Goal: Transaction & Acquisition: Purchase product/service

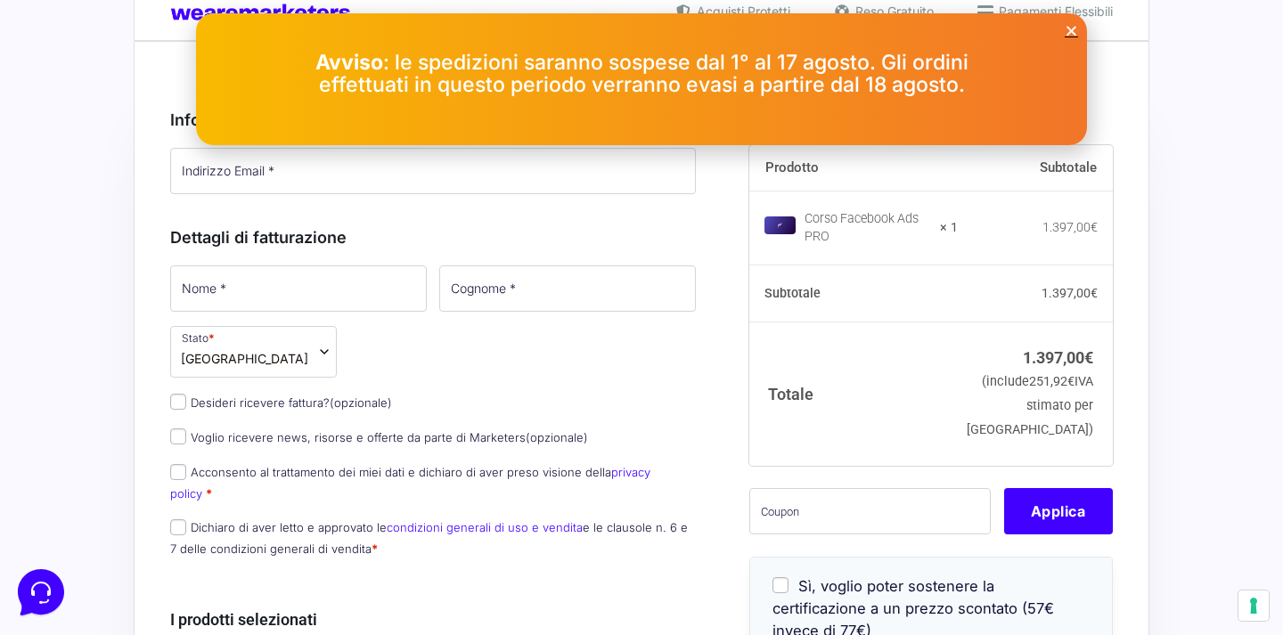
click at [1069, 35] on icon "Close" at bounding box center [1071, 30] width 13 height 13
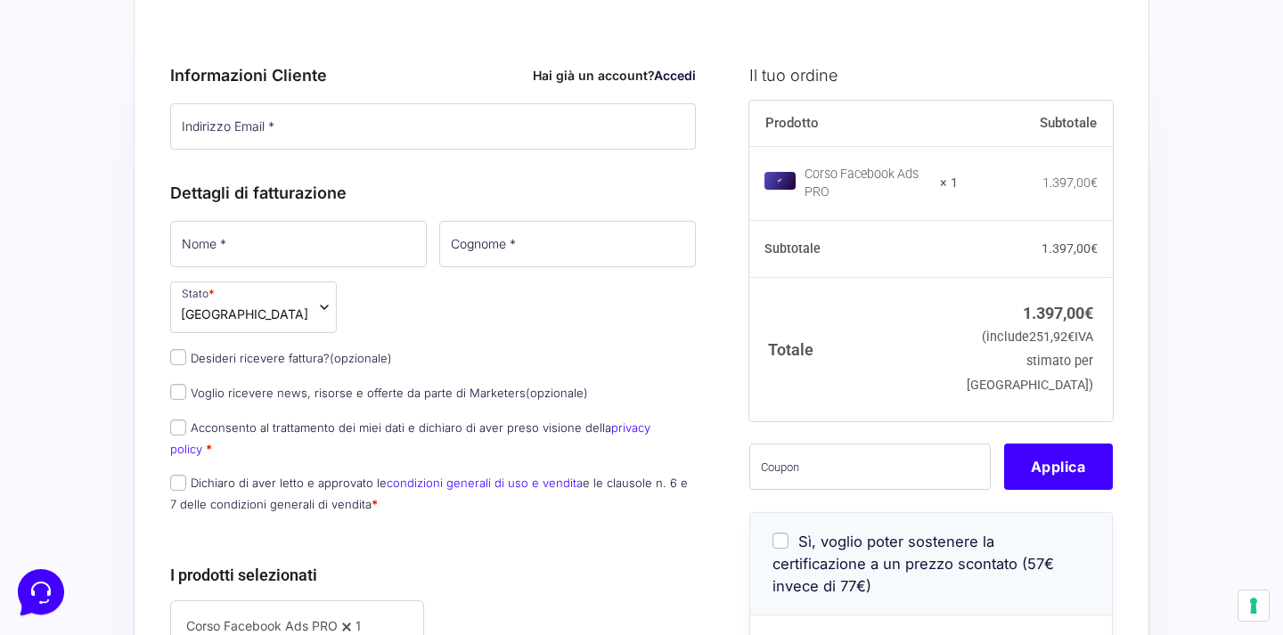
scroll to position [202, 0]
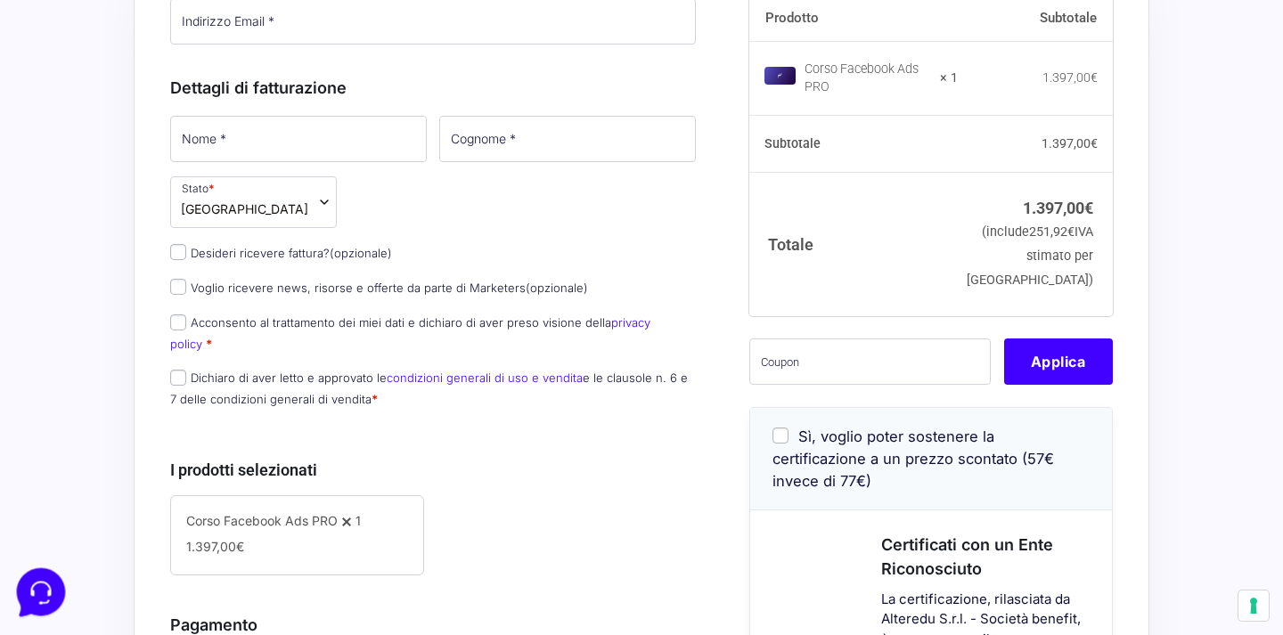
click at [31, 601] on icon at bounding box center [39, 591] width 46 height 46
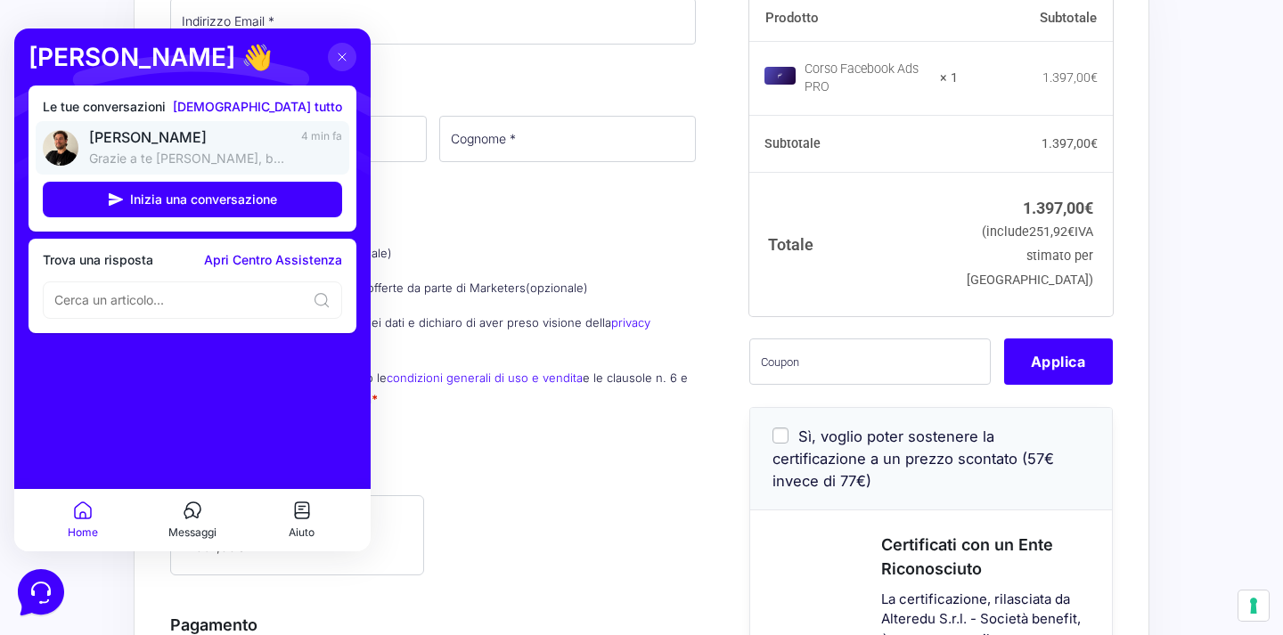
click at [294, 127] on link "[PERSON_NAME] Grazie a te [PERSON_NAME], buona serata e buono studio 🚀 4 min fa" at bounding box center [193, 147] width 314 height 53
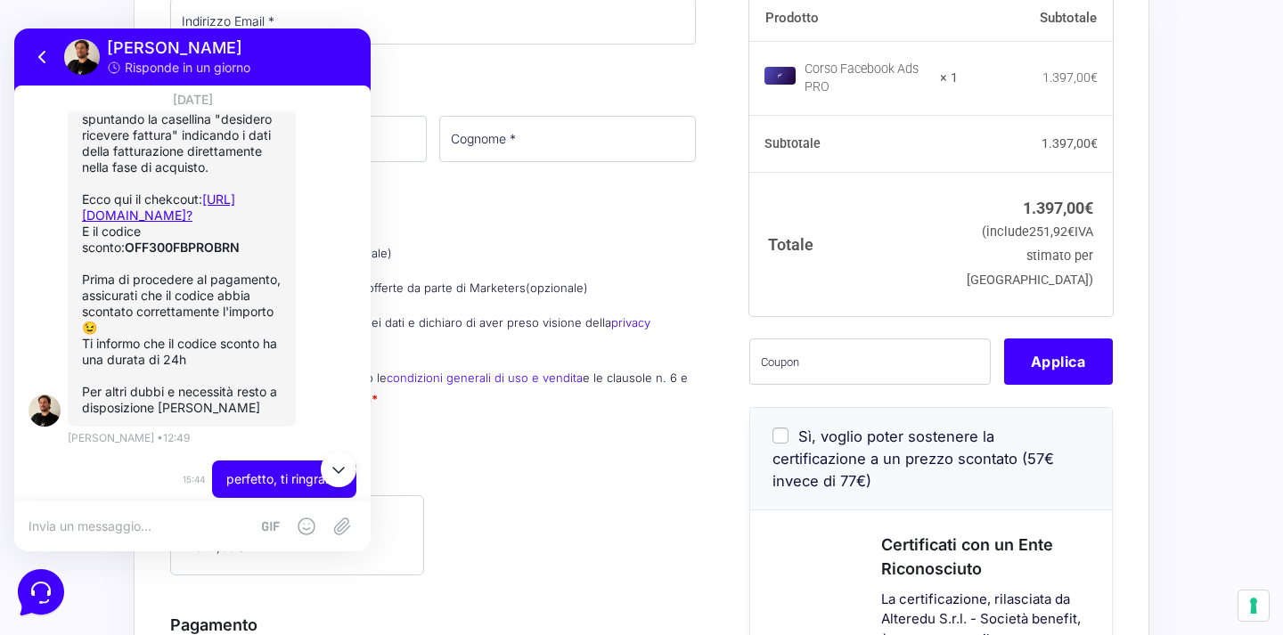
scroll to position [1750, 0]
click at [166, 239] on strong "OFF300FBPROBRN" at bounding box center [182, 246] width 115 height 15
copy strong "OFF300FBPROBRN"
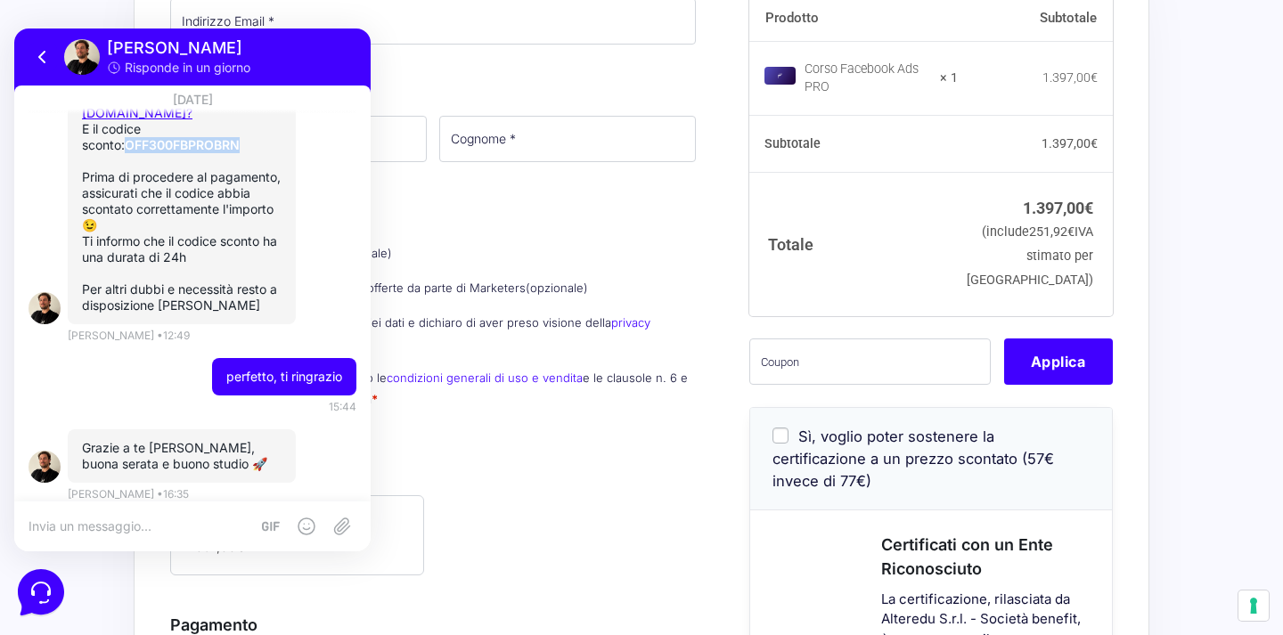
scroll to position [1851, 0]
click at [152, 524] on textarea at bounding box center [139, 527] width 221 height 16
type textarea "scusami, ti volevo chieder"
click at [145, 535] on div "scusami, ti volevo chieder" at bounding box center [192, 527] width 356 height 50
click at [151, 524] on textarea "scusami, ti volevo chieder" at bounding box center [157, 527] width 257 height 16
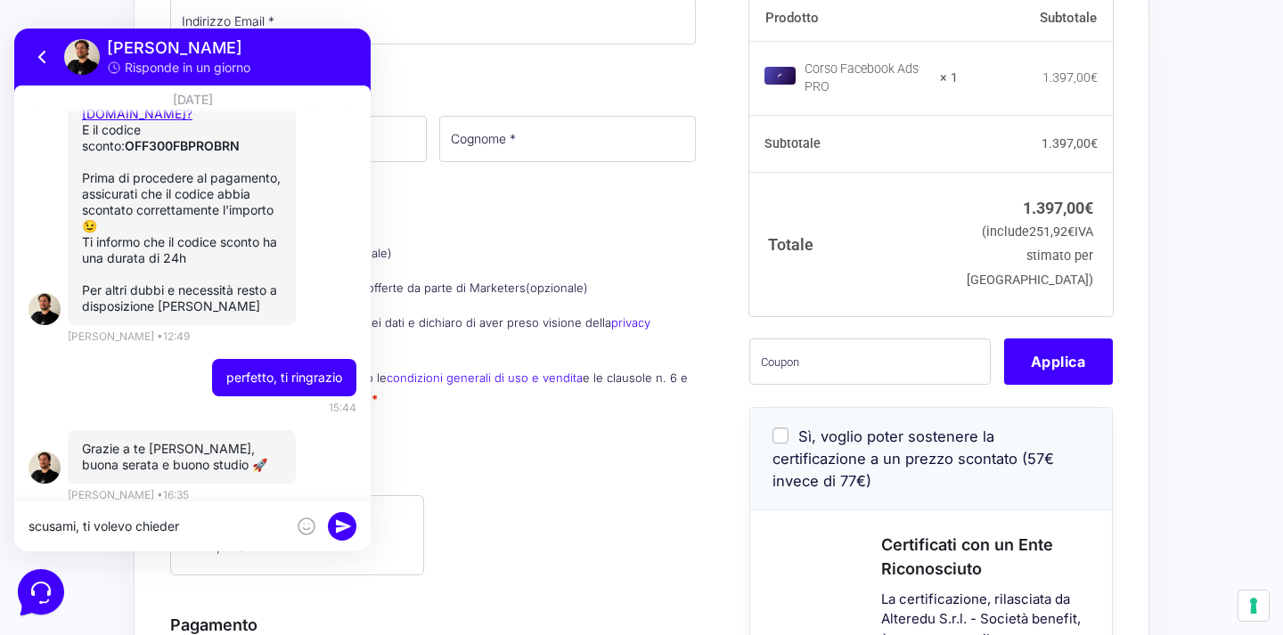
click at [151, 524] on textarea "scusami, ti volevo chieder" at bounding box center [157, 527] width 257 height 16
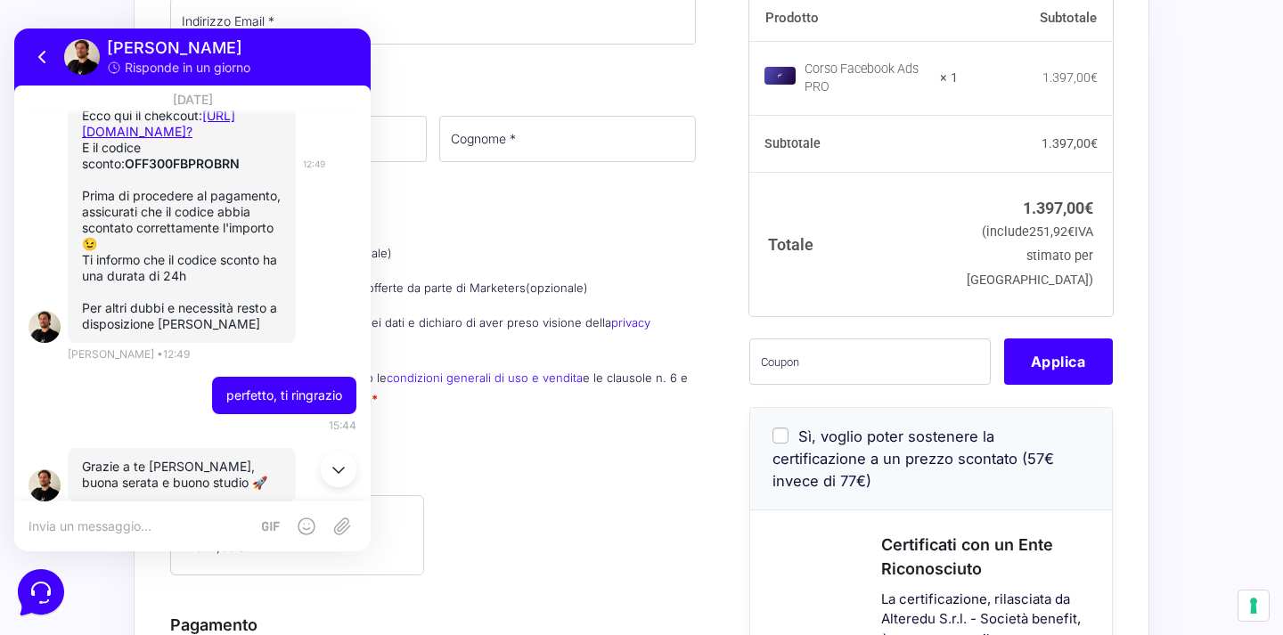
scroll to position [1745, 0]
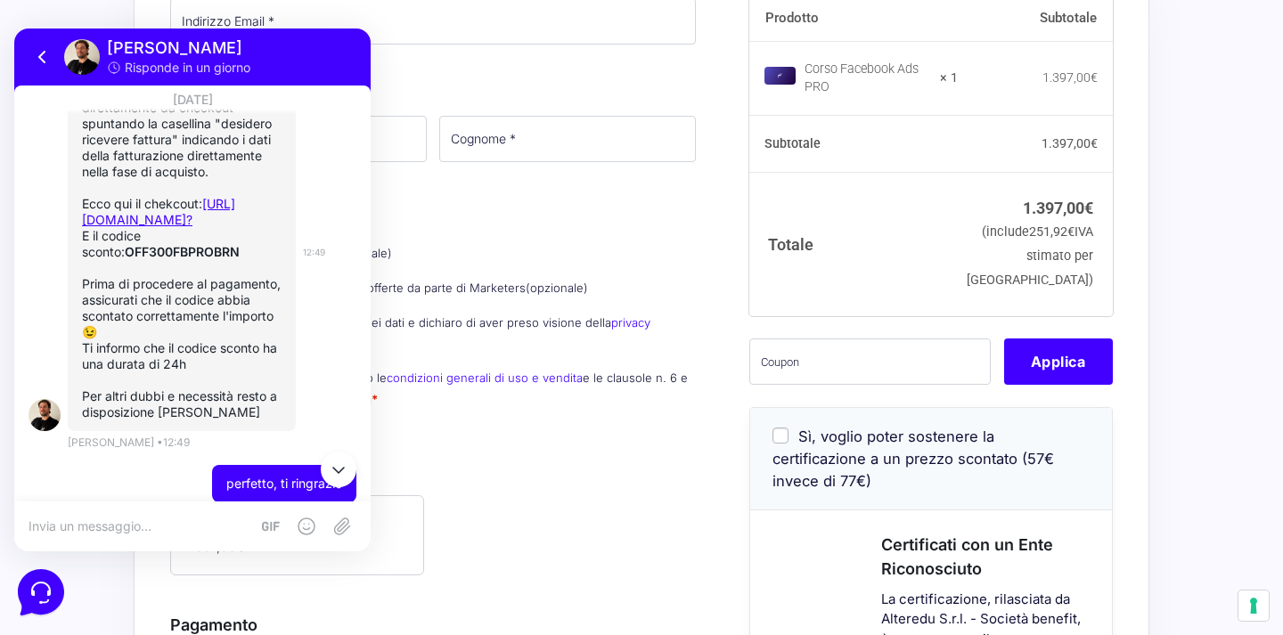
click at [159, 244] on strong "OFF300FBPROBRN" at bounding box center [182, 251] width 115 height 15
copy strong "OFF300FBPROBRN"
click at [794, 377] on input "text" at bounding box center [869, 362] width 241 height 46
paste input "OFF300FBPROBRN"
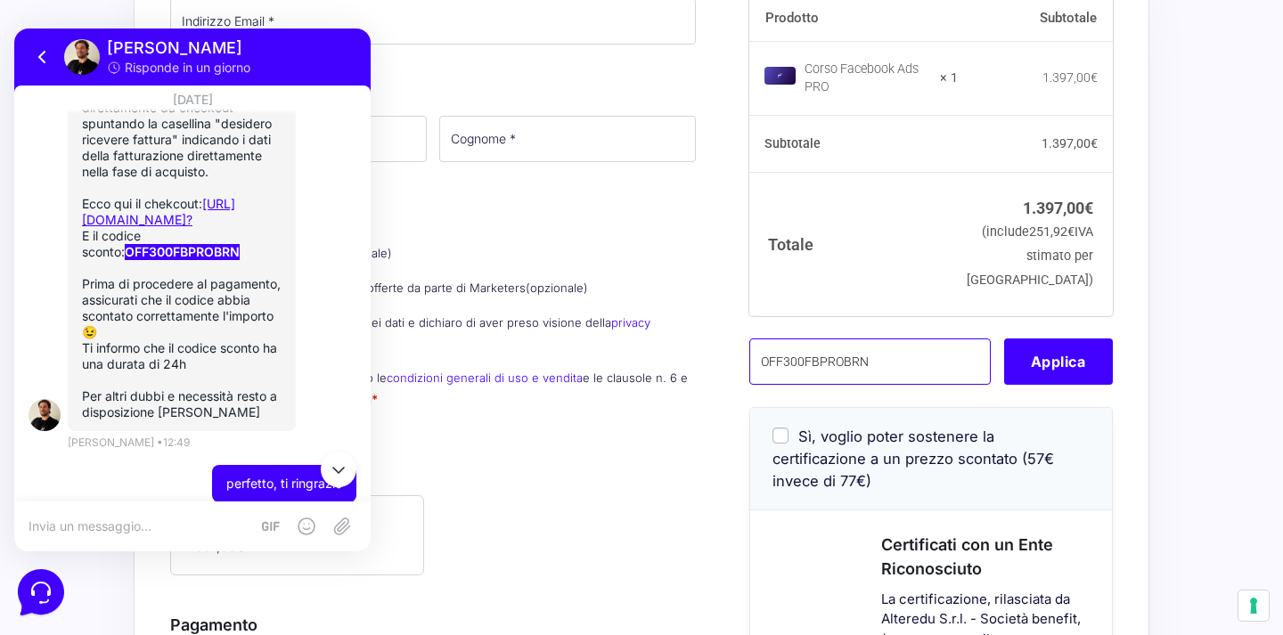
type input "OFF300FBPROBRN"
click at [684, 438] on div "I prodotti selezionati Corso Facebook Ads PRO 1 − 1 + 1.397,00 €" at bounding box center [433, 506] width 526 height 136
click at [50, 53] on icon at bounding box center [42, 56] width 21 height 21
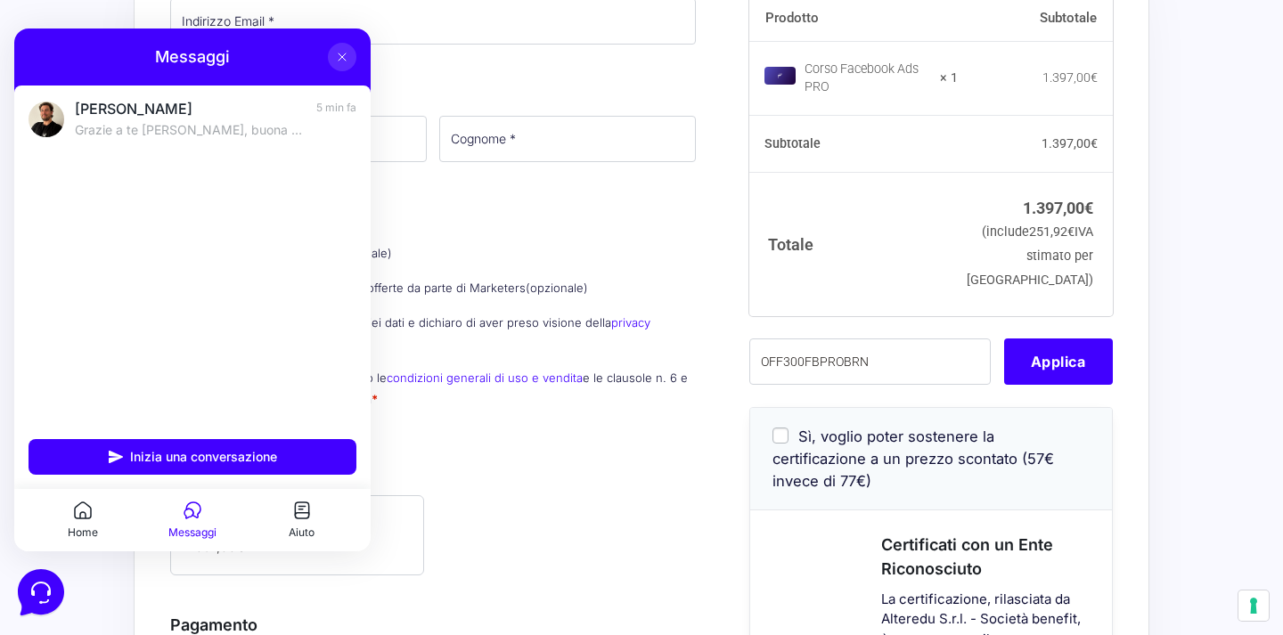
click at [342, 58] on icon at bounding box center [342, 57] width 14 height 14
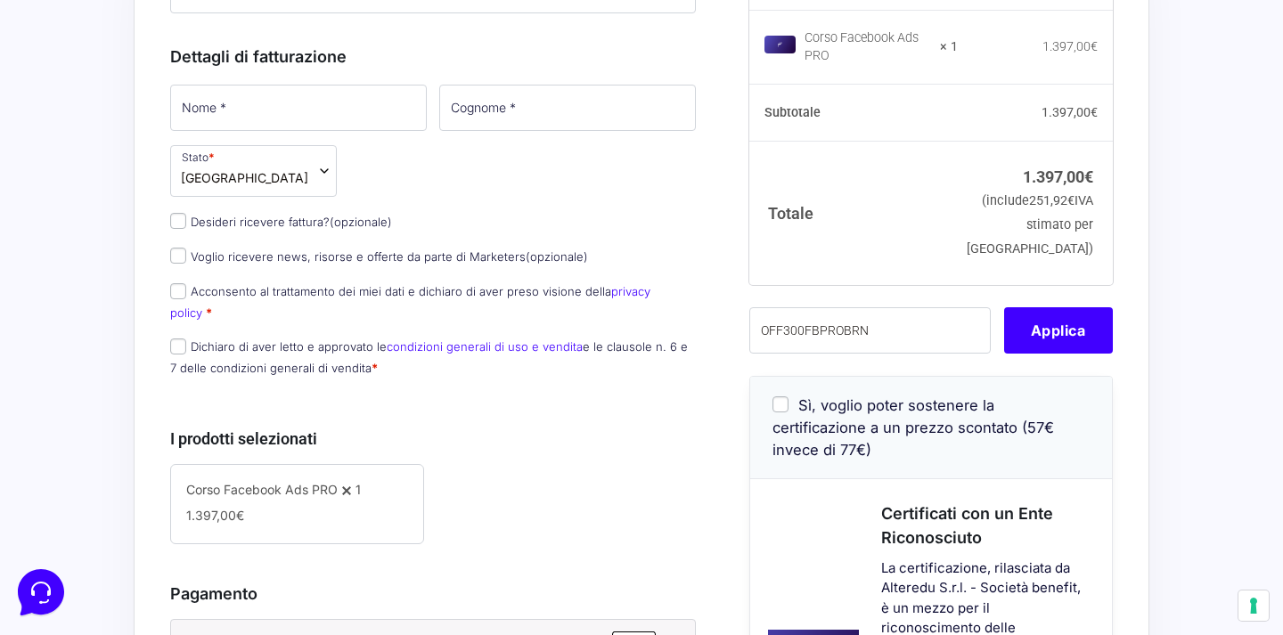
scroll to position [236, 0]
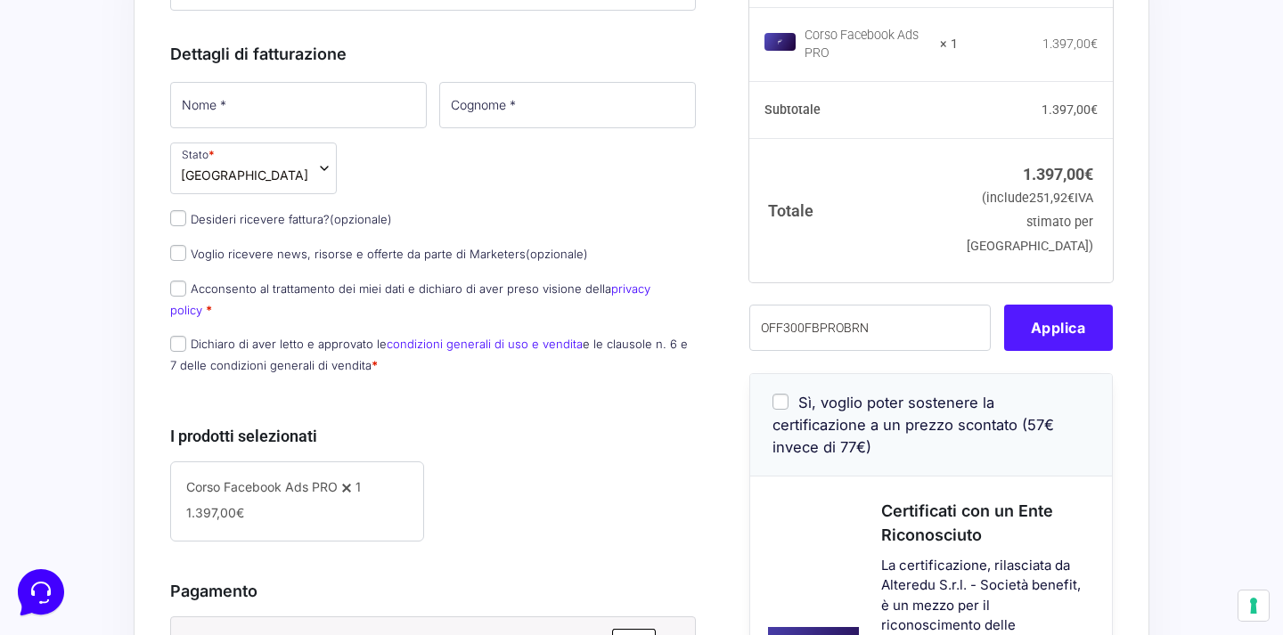
click at [1080, 351] on button "Applica" at bounding box center [1058, 328] width 109 height 46
click at [1067, 338] on button "Applica" at bounding box center [1058, 328] width 109 height 46
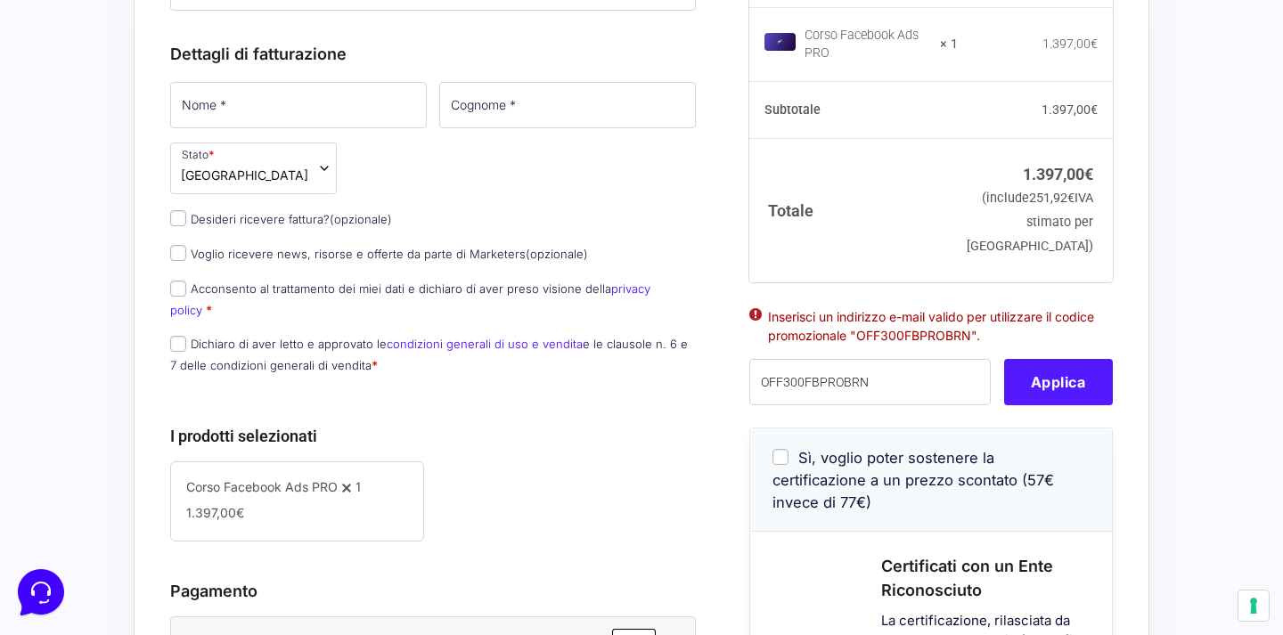
click at [1067, 338] on li "Inserisci un indirizzo e-mail valido per utilizzare il codice promozionale "OFF…" at bounding box center [931, 325] width 326 height 37
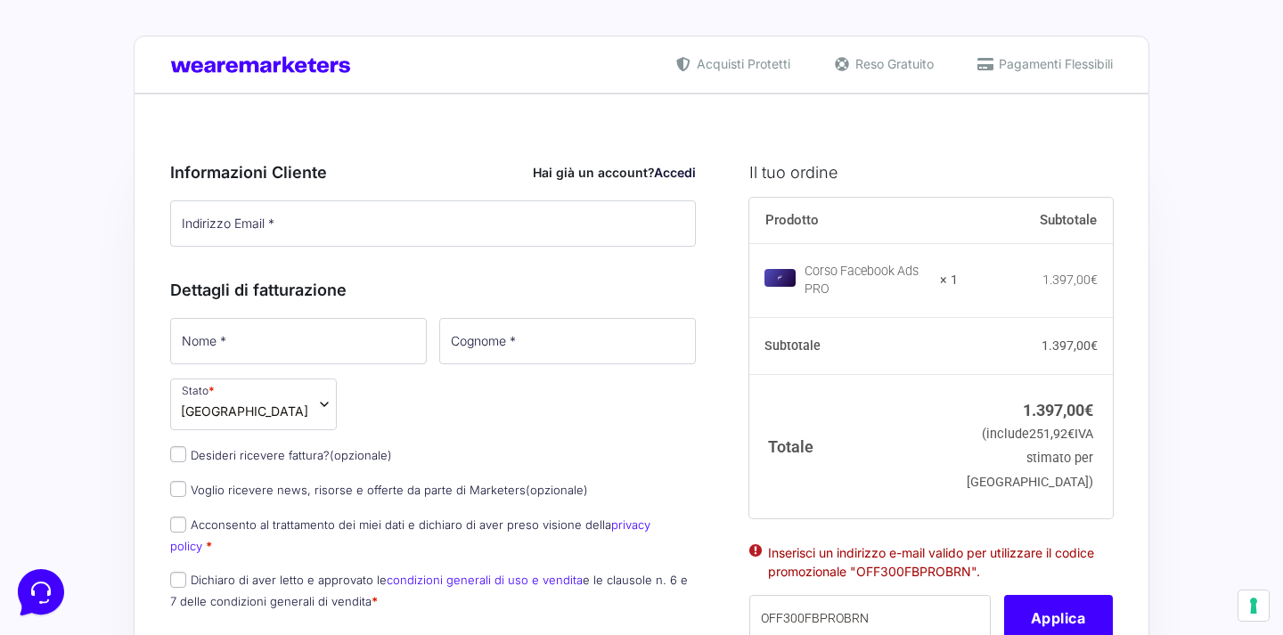
scroll to position [0, 0]
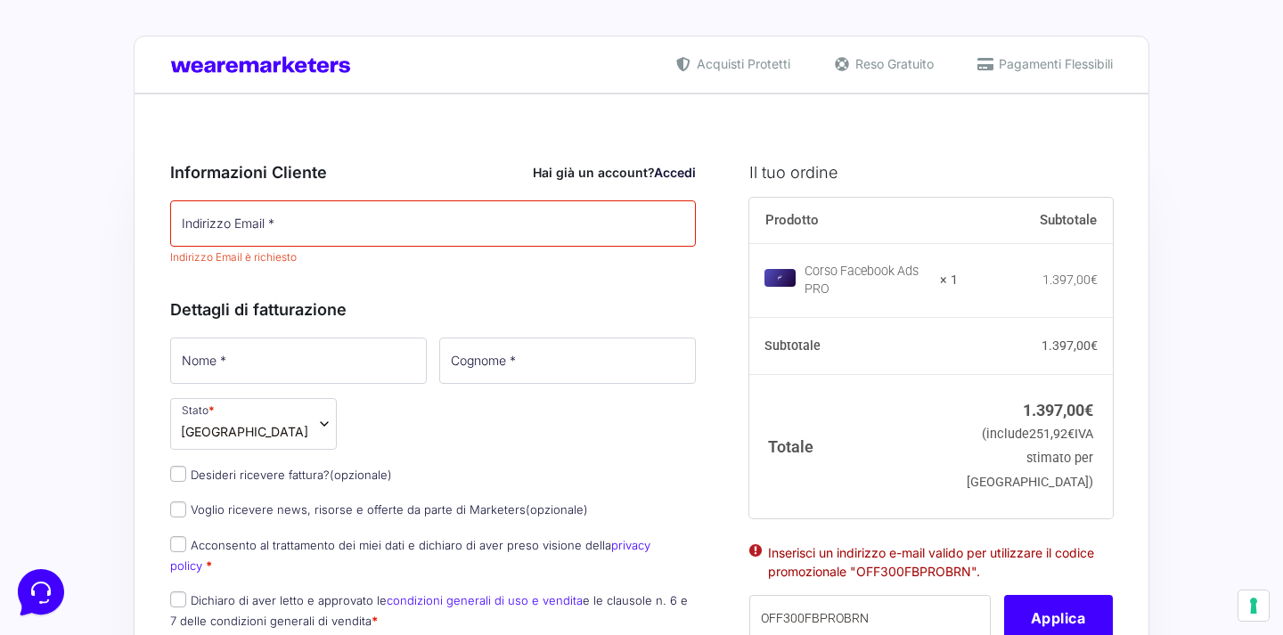
click at [684, 171] on link "Accedi" at bounding box center [675, 172] width 42 height 15
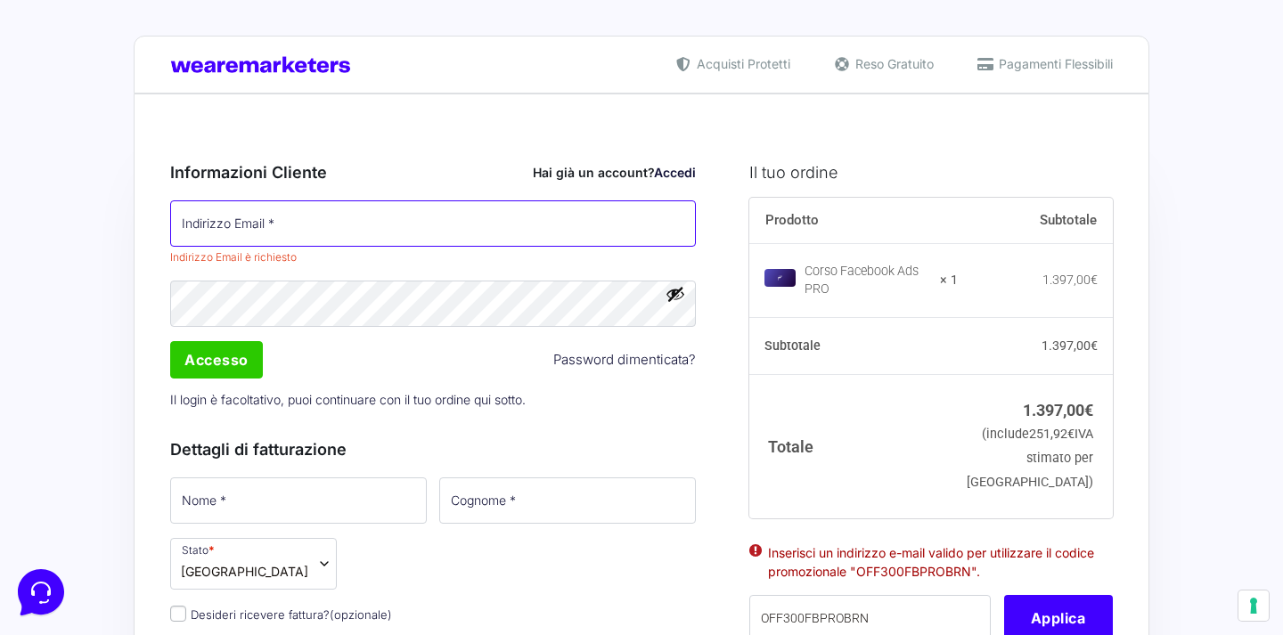
click at [475, 224] on input "Indirizzo Email *" at bounding box center [433, 223] width 526 height 46
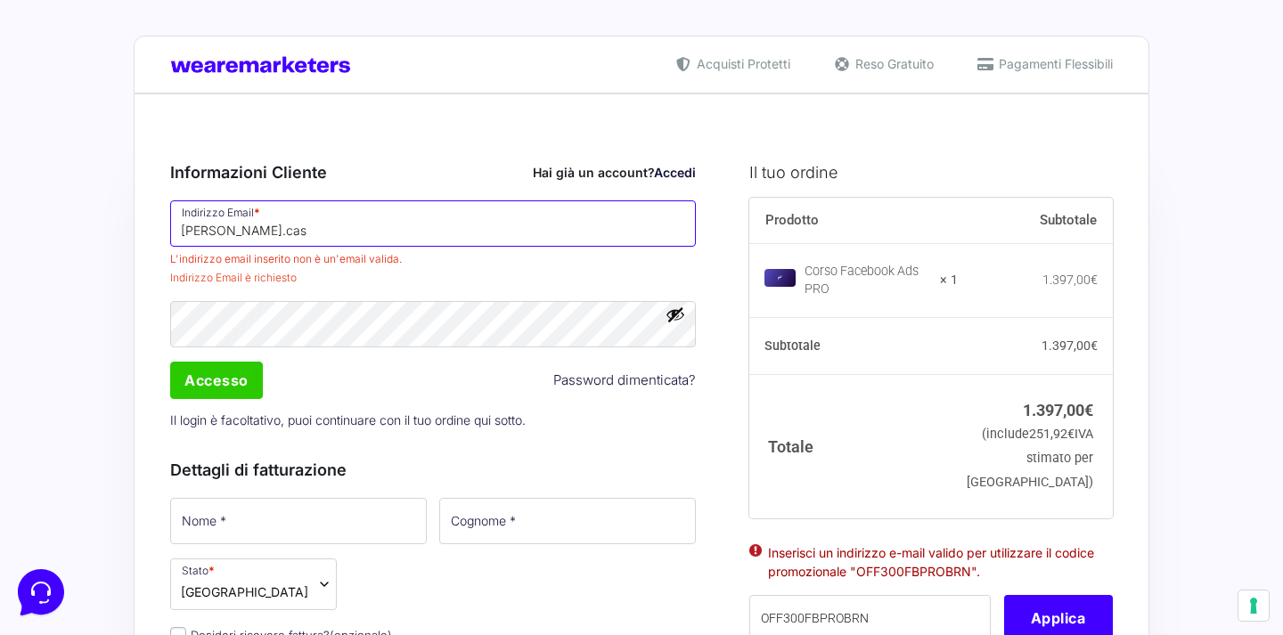
type input "[PERSON_NAME].caso"
type input "[EMAIL_ADDRESS][DOMAIN_NAME]"
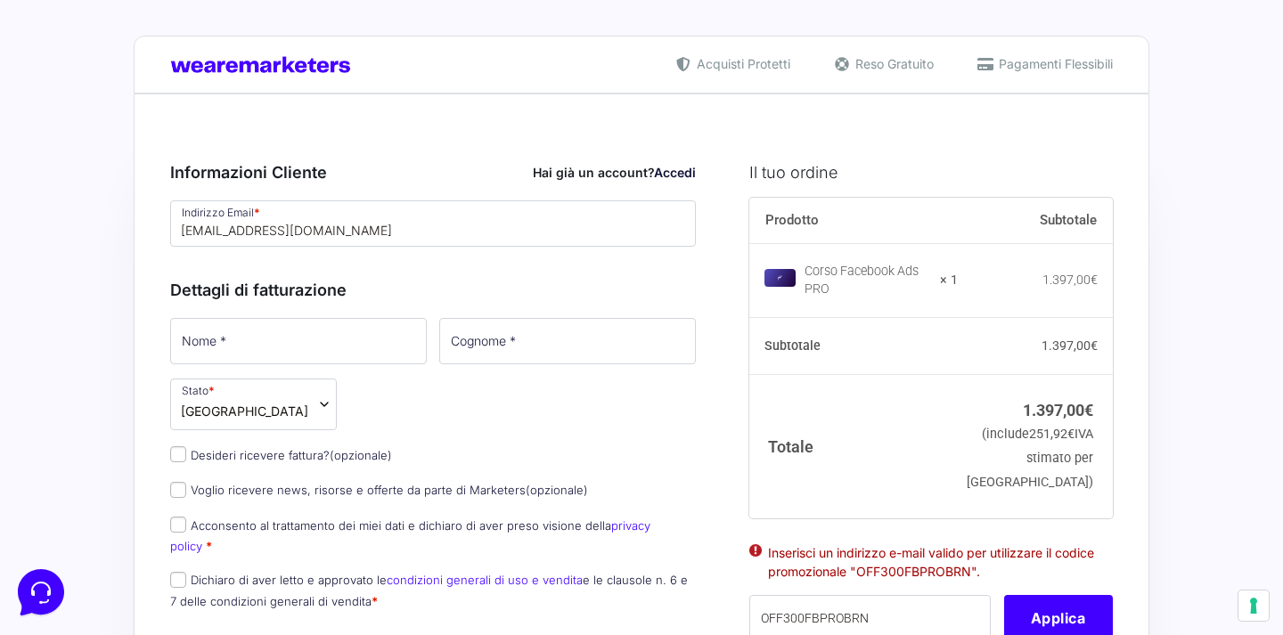
click at [689, 249] on div "Indirizzo Email * [EMAIL_ADDRESS][DOMAIN_NAME] Password * Accesso Password dime…" at bounding box center [433, 224] width 538 height 52
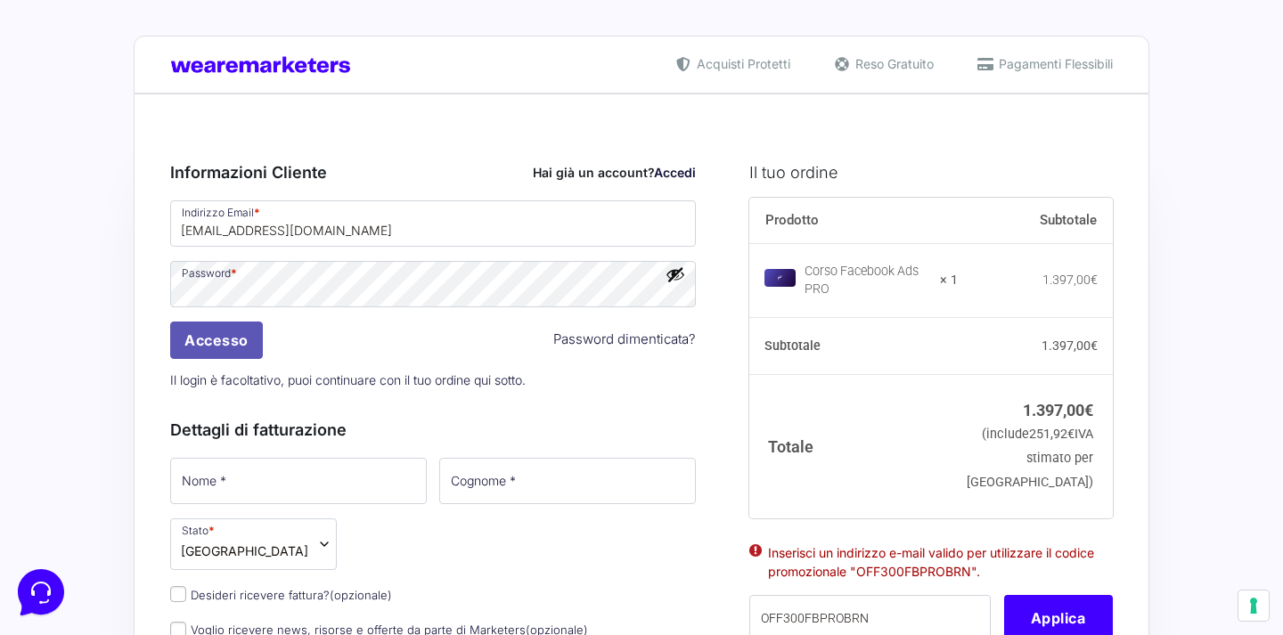
click at [241, 336] on input "Accesso" at bounding box center [216, 340] width 93 height 37
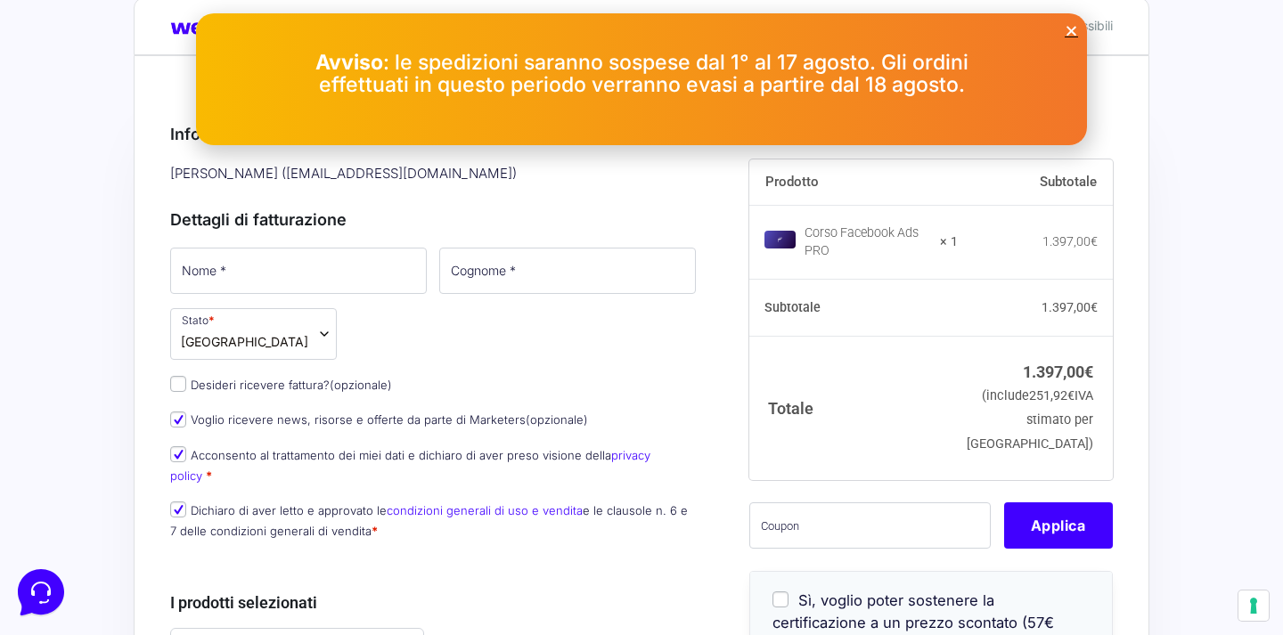
scroll to position [39, 0]
click at [176, 420] on input "Voglio ricevere news, risorse e offerte da parte di Marketers (opzionale)" at bounding box center [178, 419] width 16 height 16
checkbox input "false"
click at [823, 548] on input "text" at bounding box center [869, 525] width 241 height 46
paste input "OFF300FBPROBRN"
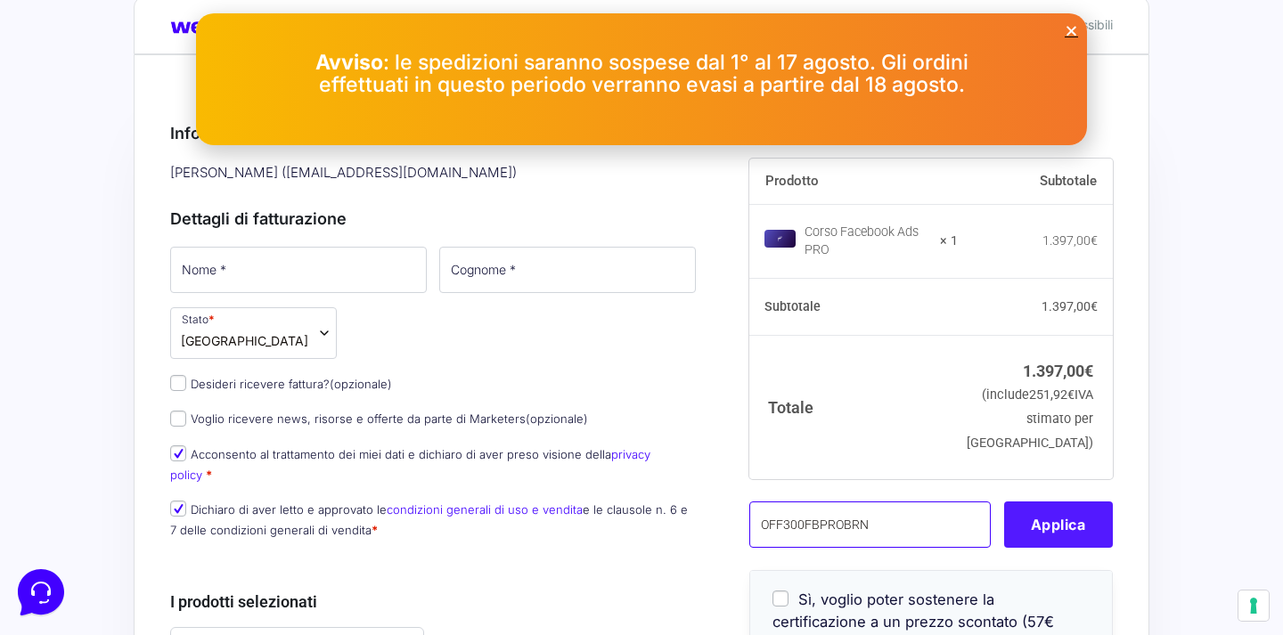
type input "OFF300FBPROBRN"
click at [1038, 533] on button "Applica" at bounding box center [1058, 525] width 109 height 46
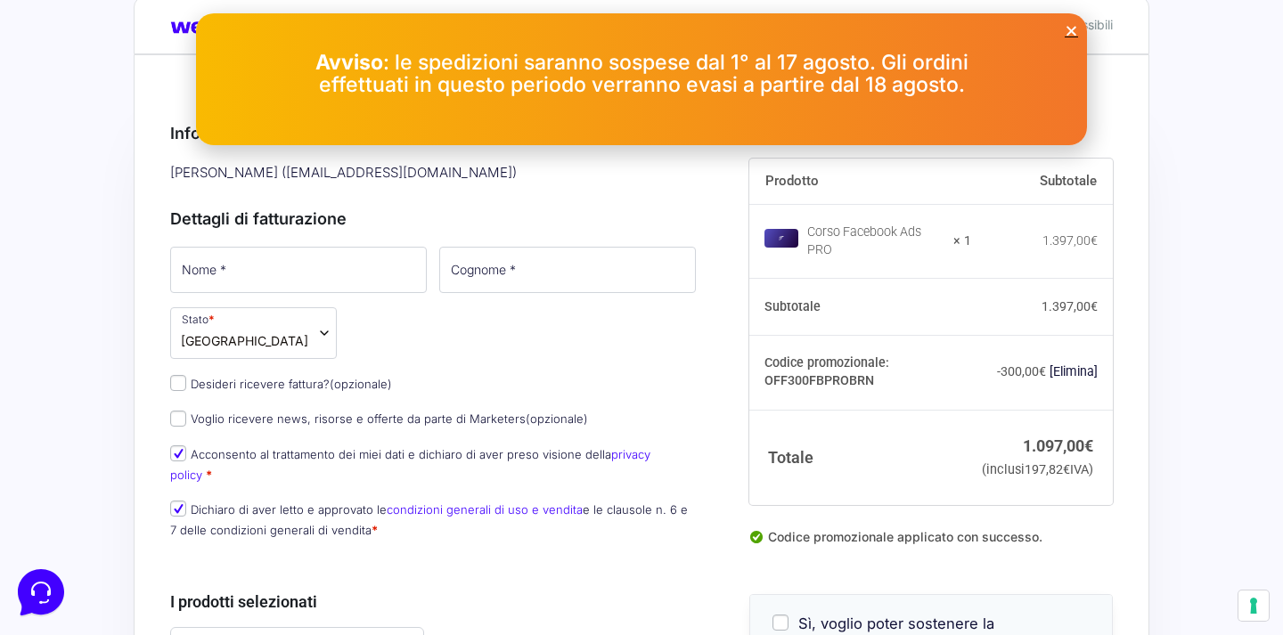
click at [1072, 29] on icon "Close" at bounding box center [1071, 30] width 13 height 13
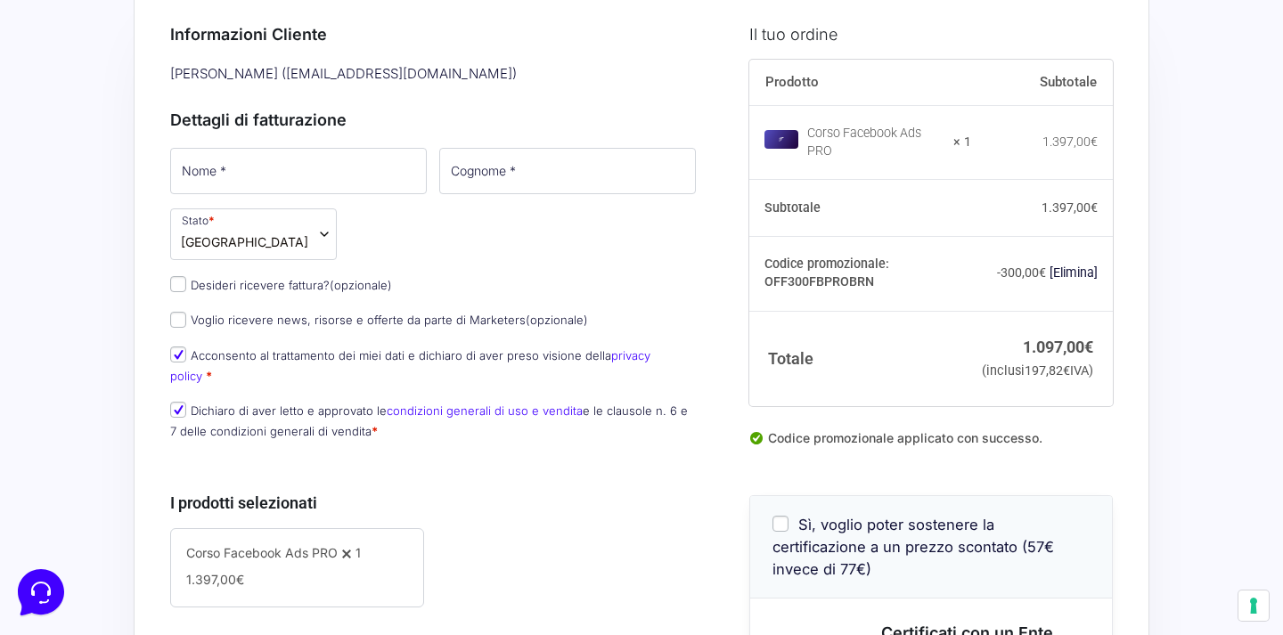
scroll to position [139, 0]
click at [275, 166] on input "Nome *" at bounding box center [298, 170] width 257 height 46
click at [182, 290] on div "Nome * Cognome * Stato * Seleziona un Paese/una regione… Afghanistan Albania Am…" at bounding box center [433, 298] width 538 height 308
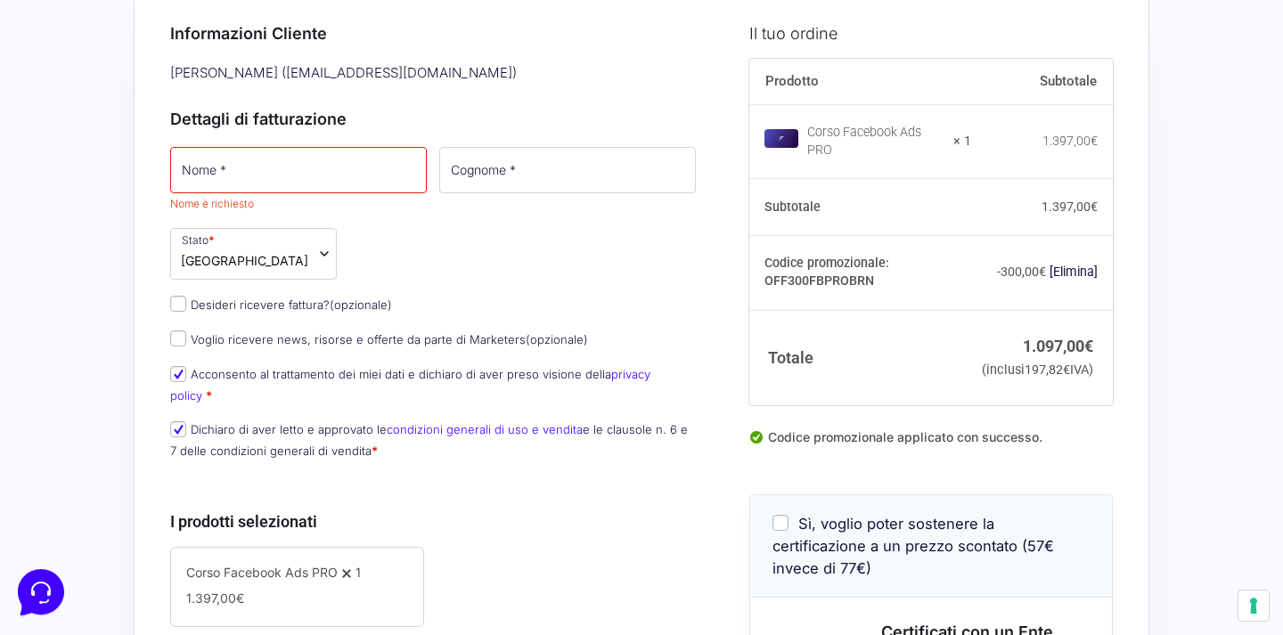
click at [181, 304] on input "Desideri ricevere fattura? (opzionale)" at bounding box center [178, 304] width 16 height 16
checkbox input "true"
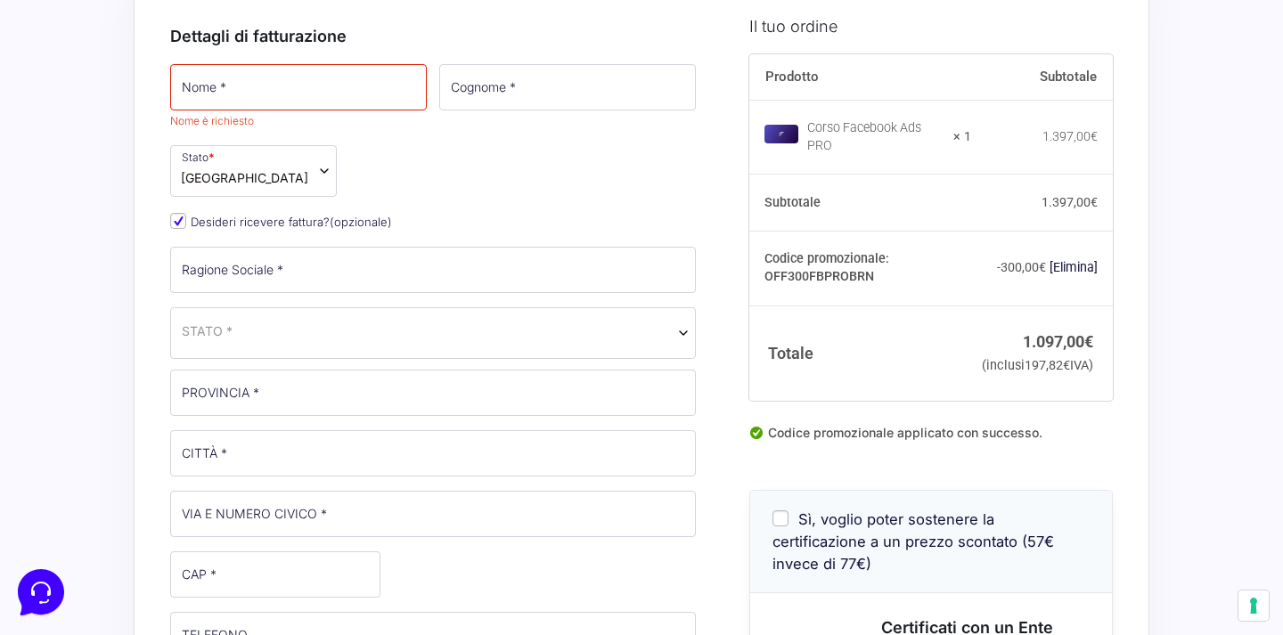
scroll to position [211, 0]
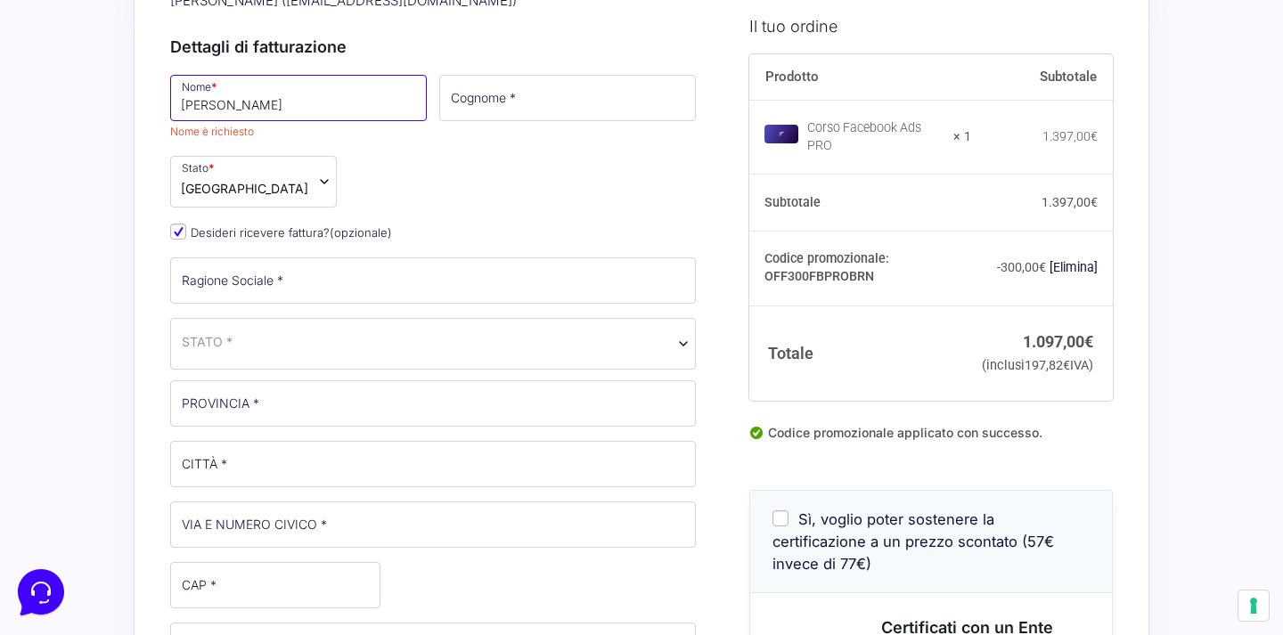
type input "BRUNO"
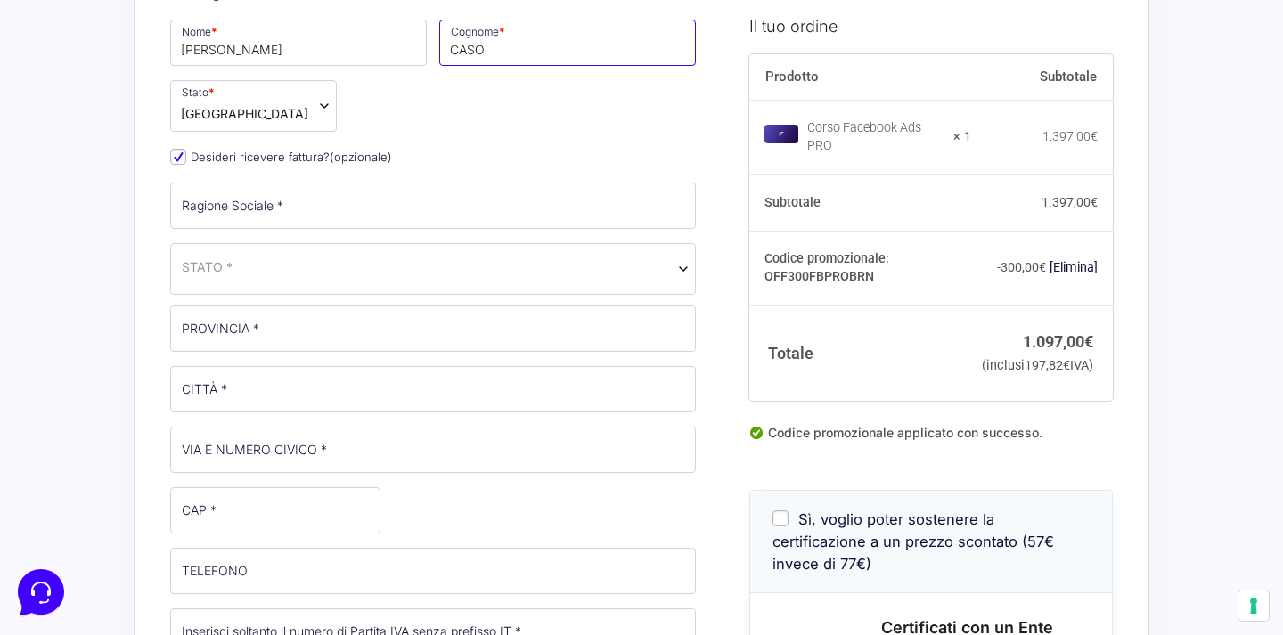
scroll to position [267, 0]
type input "CASO"
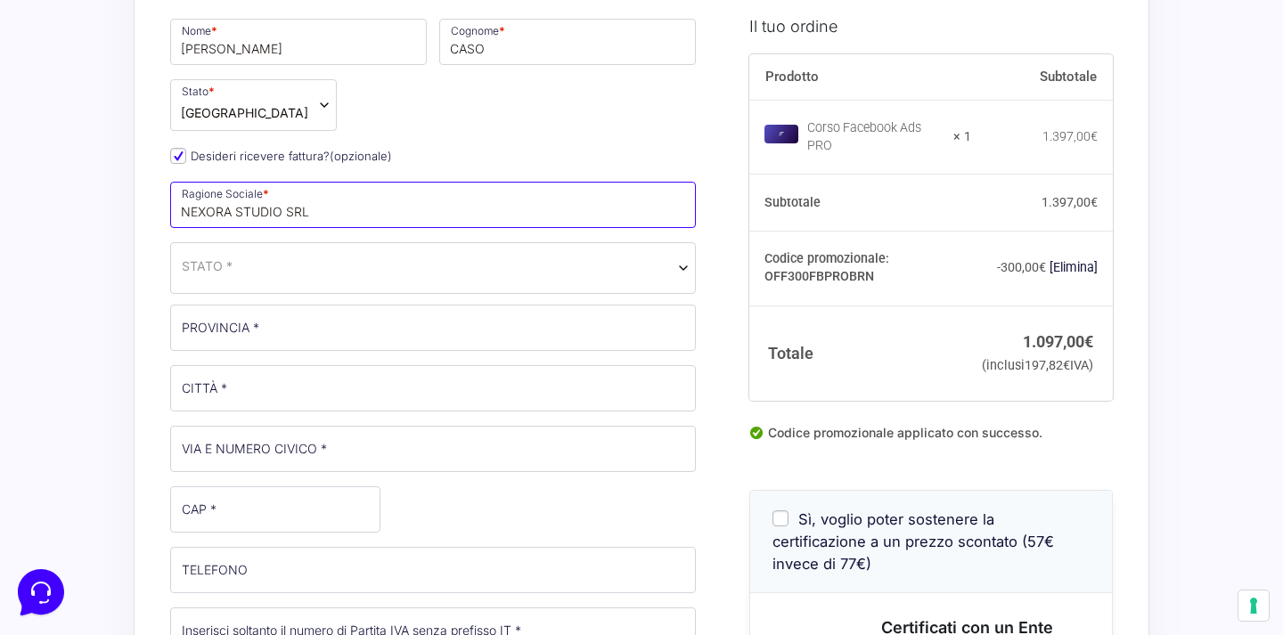
type input "NEXORA STUDIO SRL"
click at [275, 285] on span "STATO *" at bounding box center [433, 268] width 526 height 52
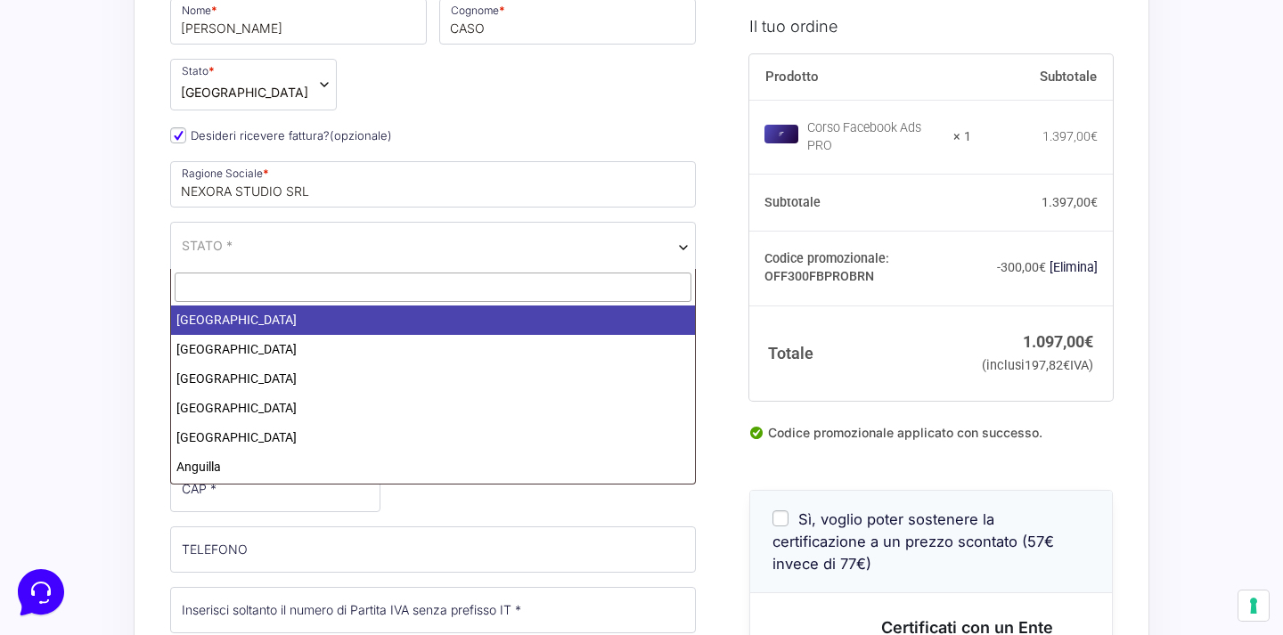
scroll to position [291, 0]
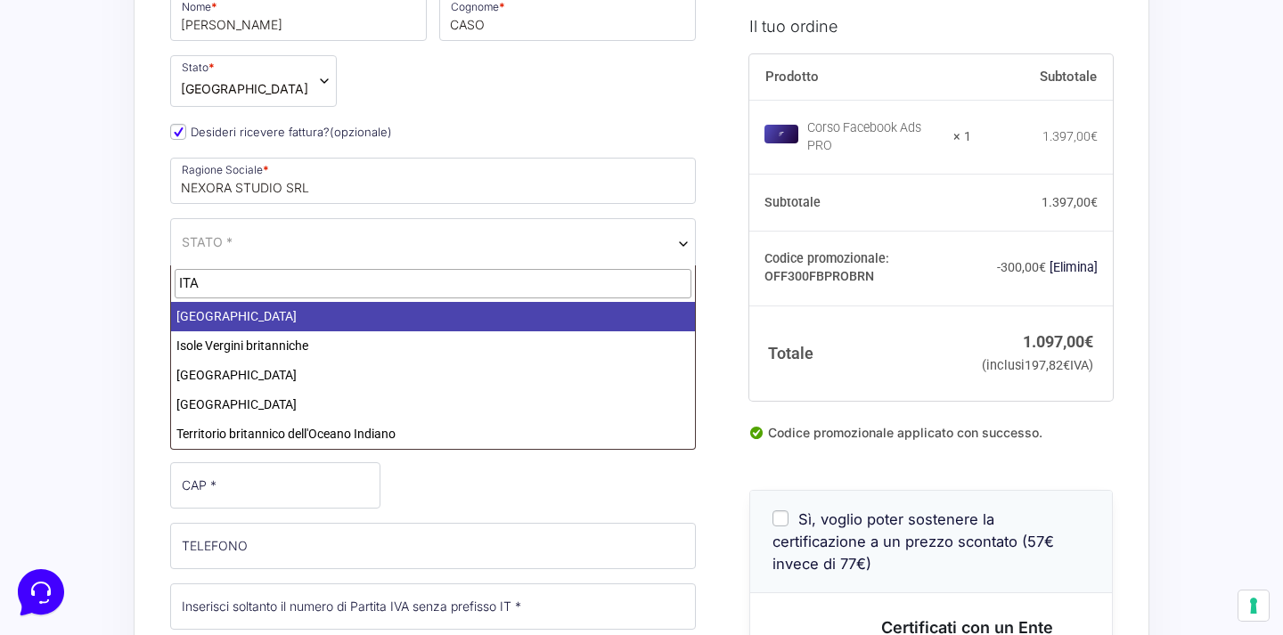
type input "ITA"
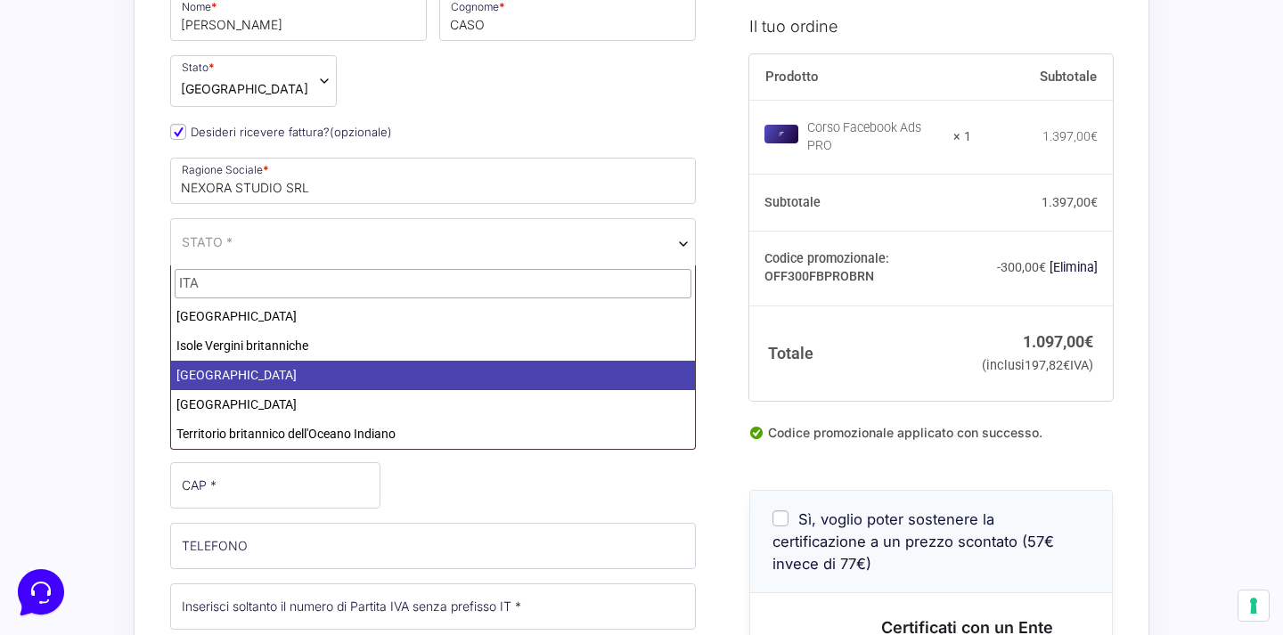
select select "IT"
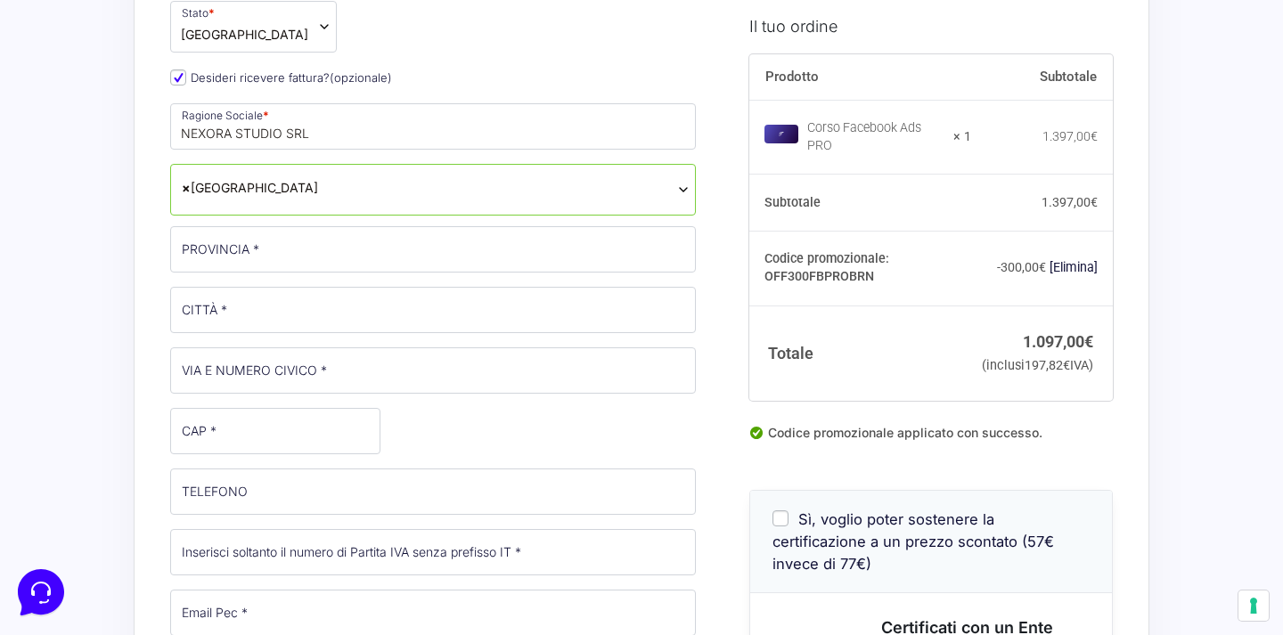
scroll to position [348, 0]
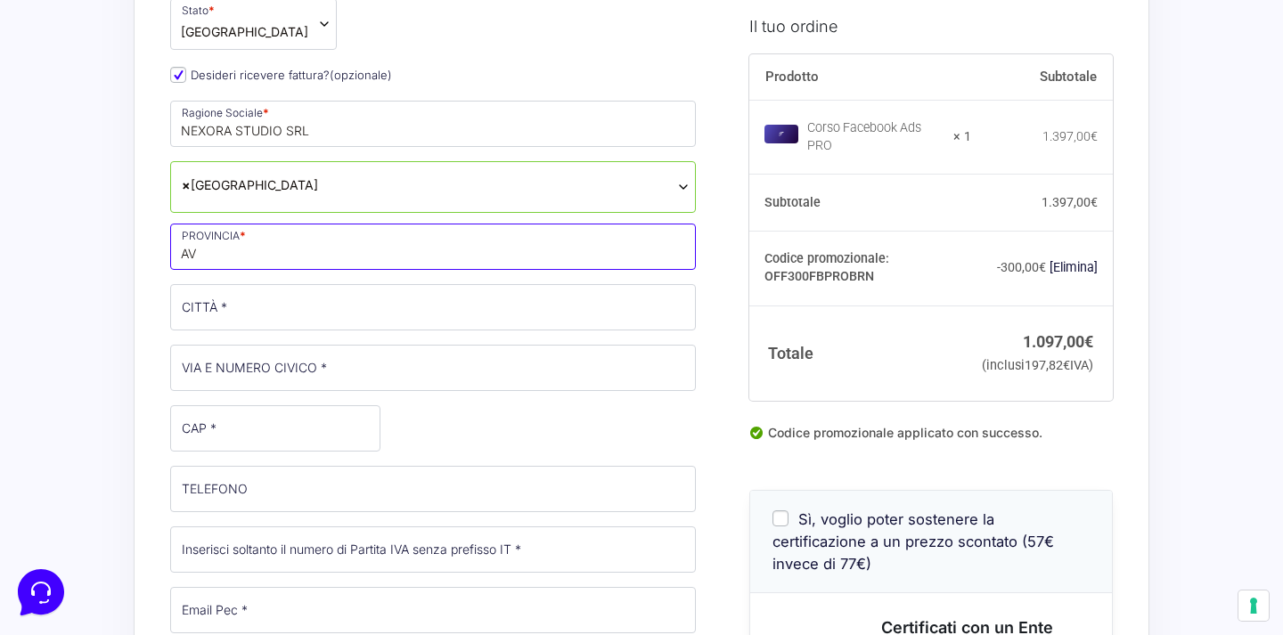
type input "AV"
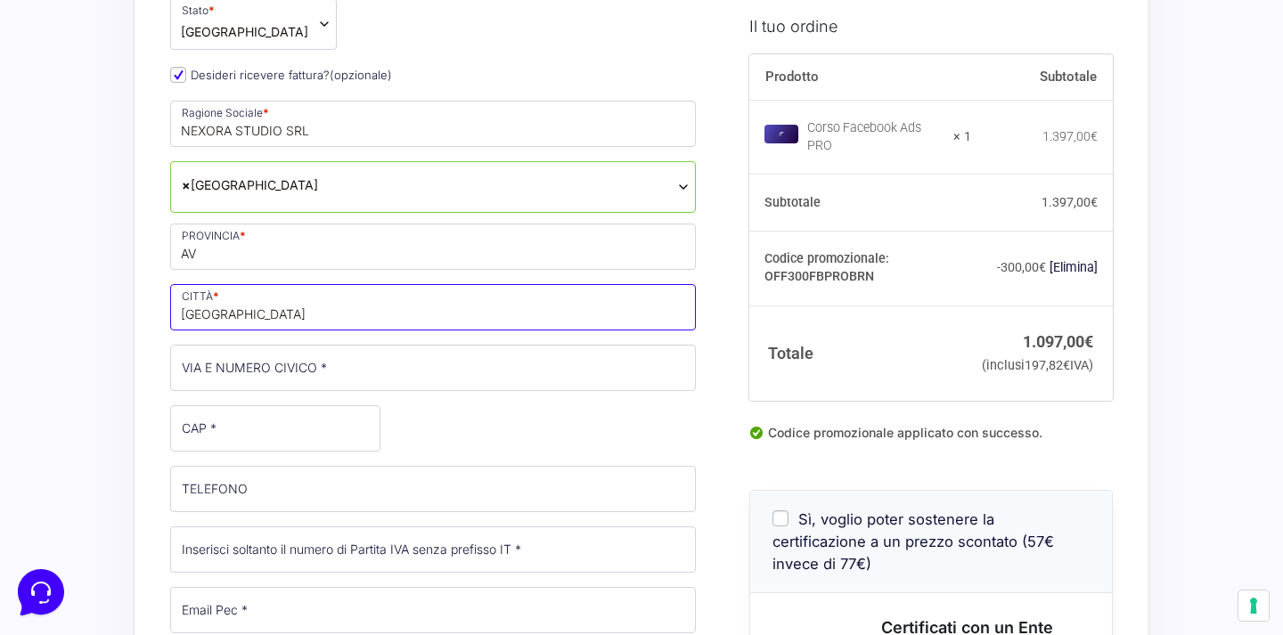
type input "AVELLINO"
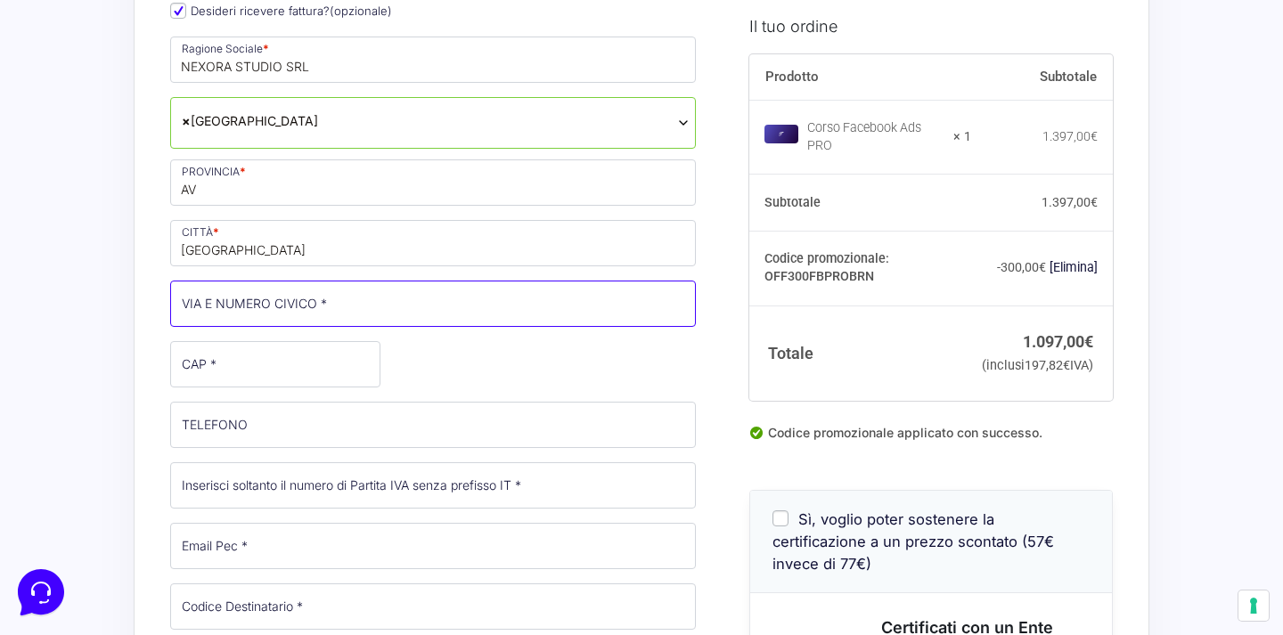
scroll to position [415, 0]
click at [339, 309] on input "VIA PASQUALE STANISLAOMANCINI 52" at bounding box center [433, 301] width 526 height 46
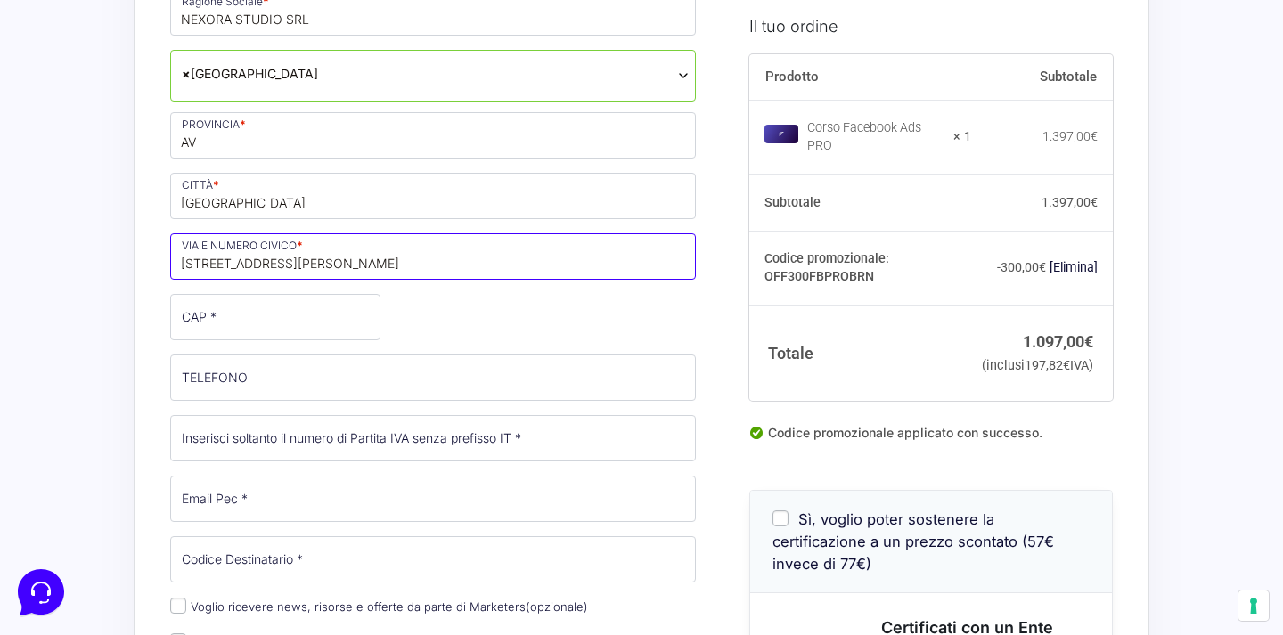
scroll to position [461, 0]
type input "VIA PASQUALE STANISLAO MANCINI 52"
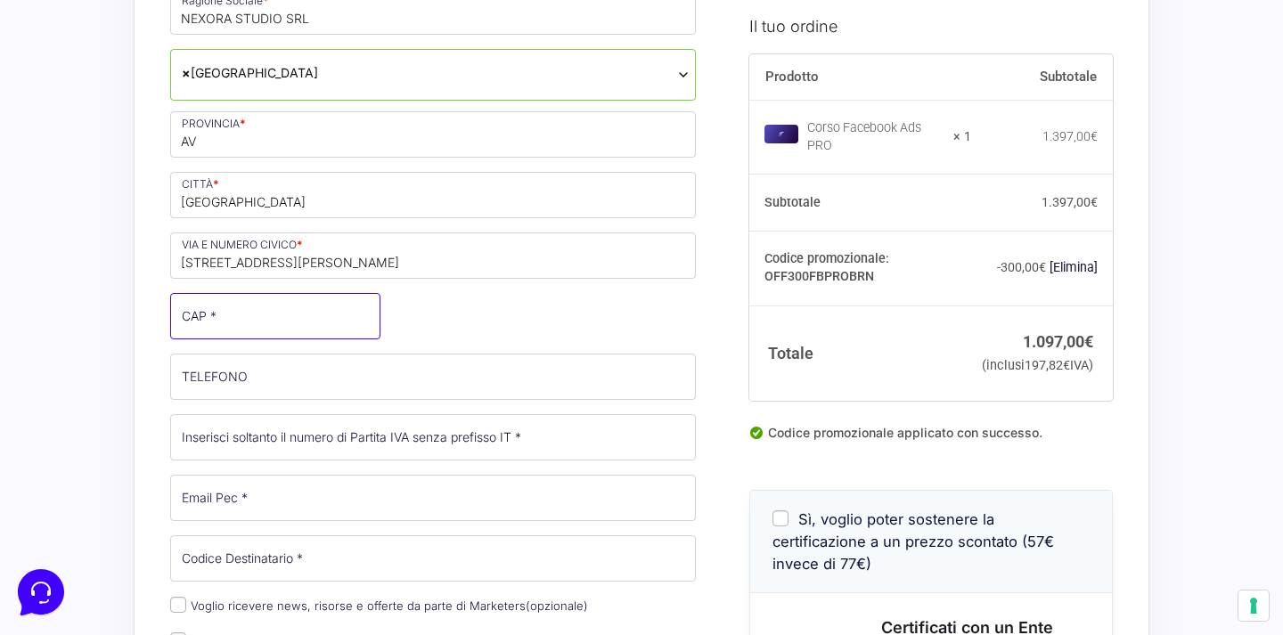
click at [294, 331] on input "CAP *" at bounding box center [275, 316] width 210 height 46
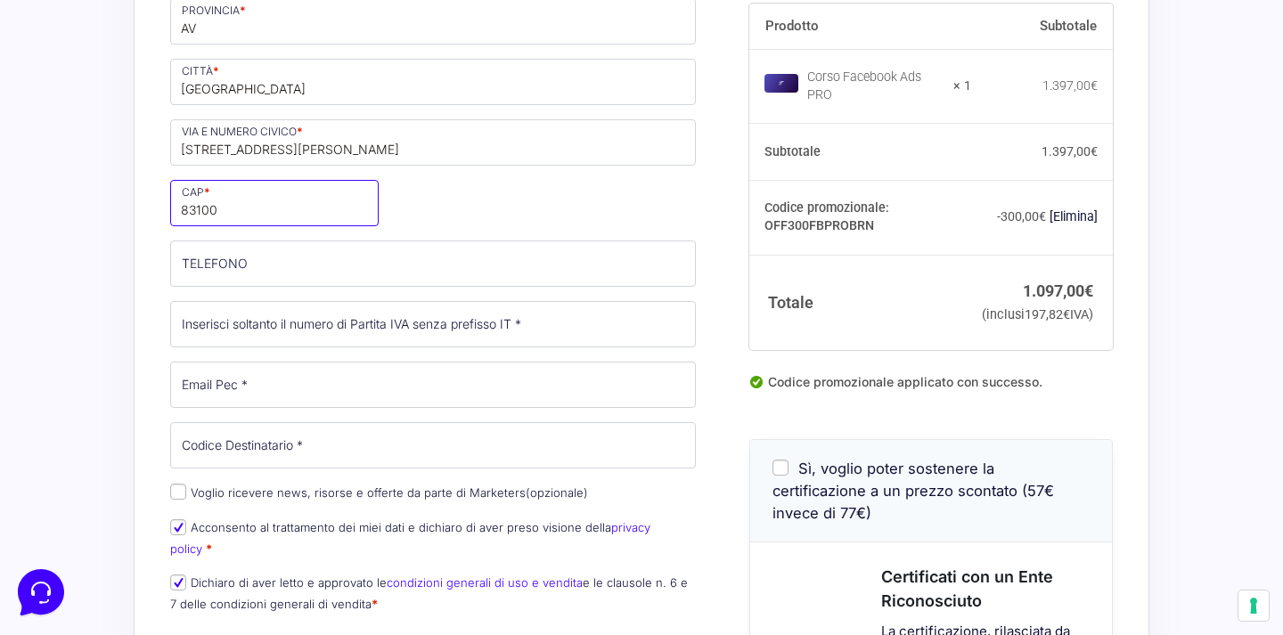
scroll to position [575, 0]
type input "83100"
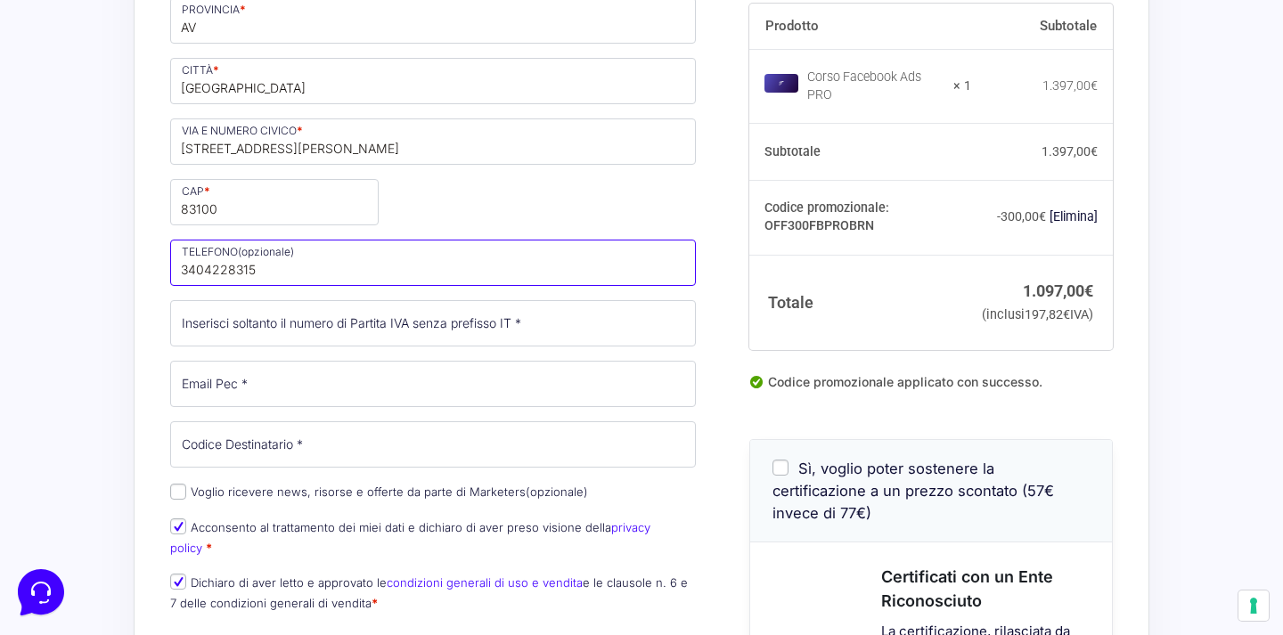
type input "3404228315"
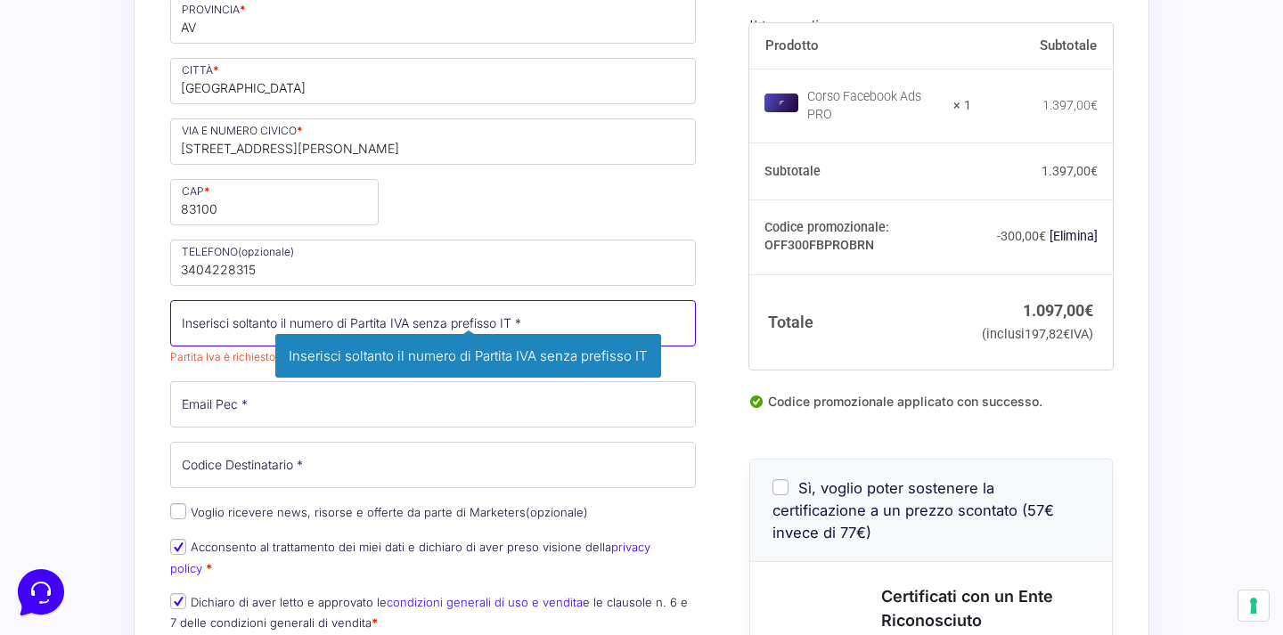
paste input "03217820640"
type input "03217820640"
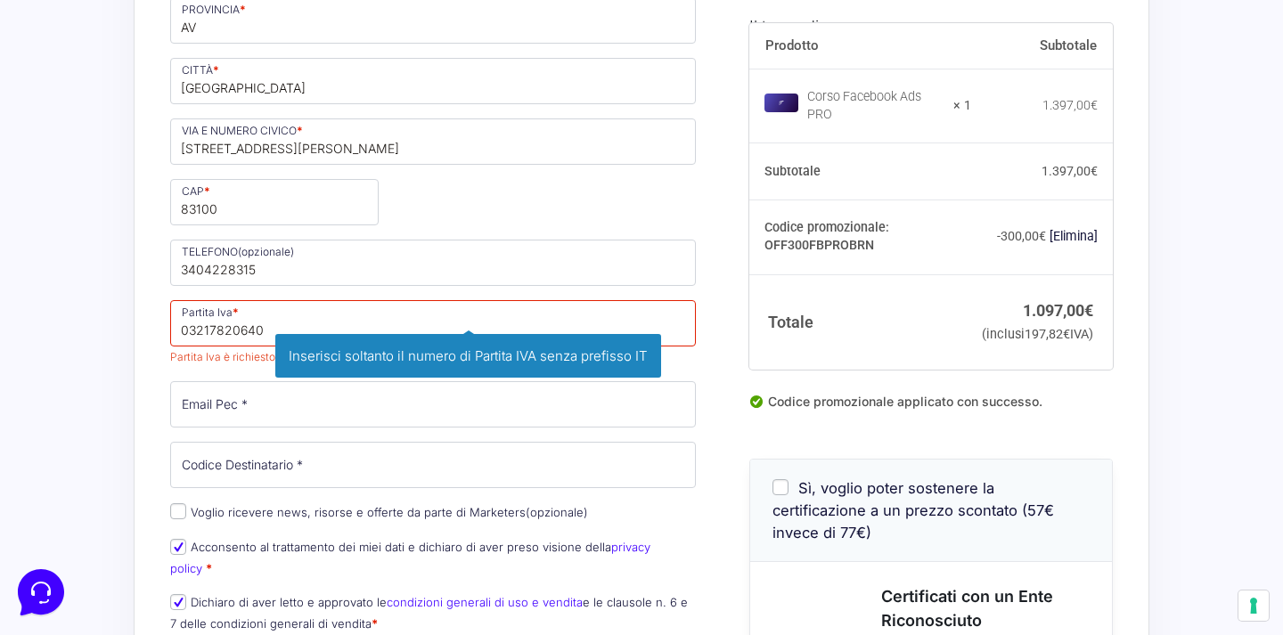
click at [156, 383] on div "Riepilogo Ordine 1.097,00 € Prodotto Subtotale Corso Facebook Ads PRO × 1 1.397…" at bounding box center [642, 489] width 1016 height 1941
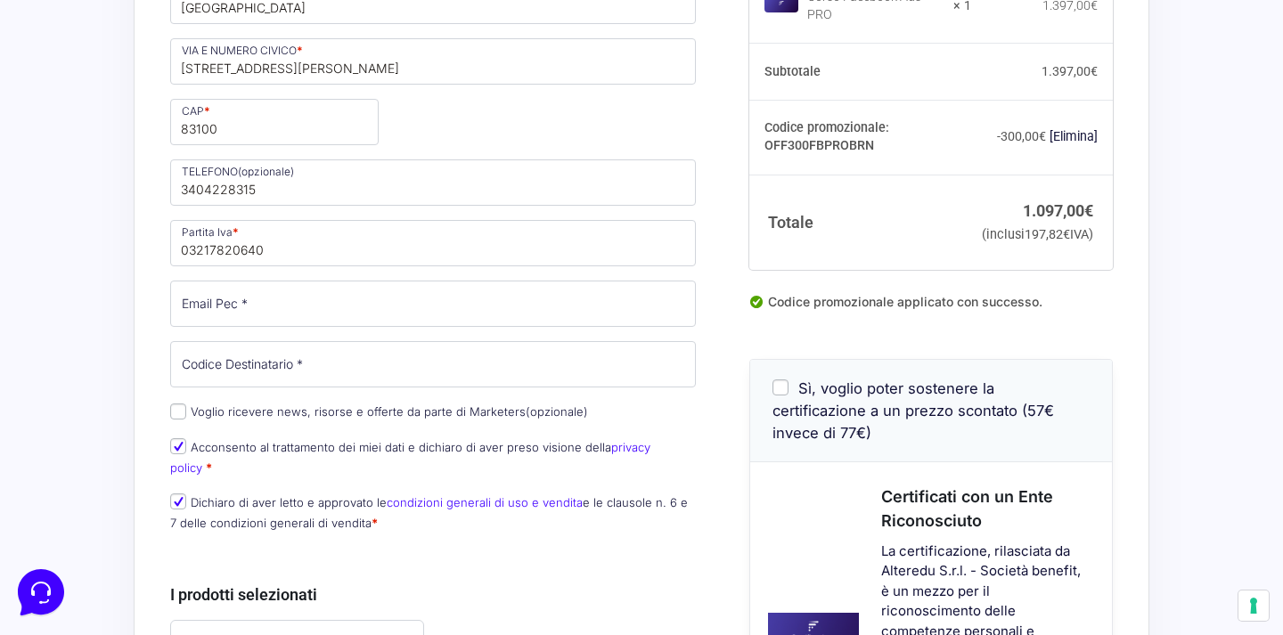
scroll to position [656, 0]
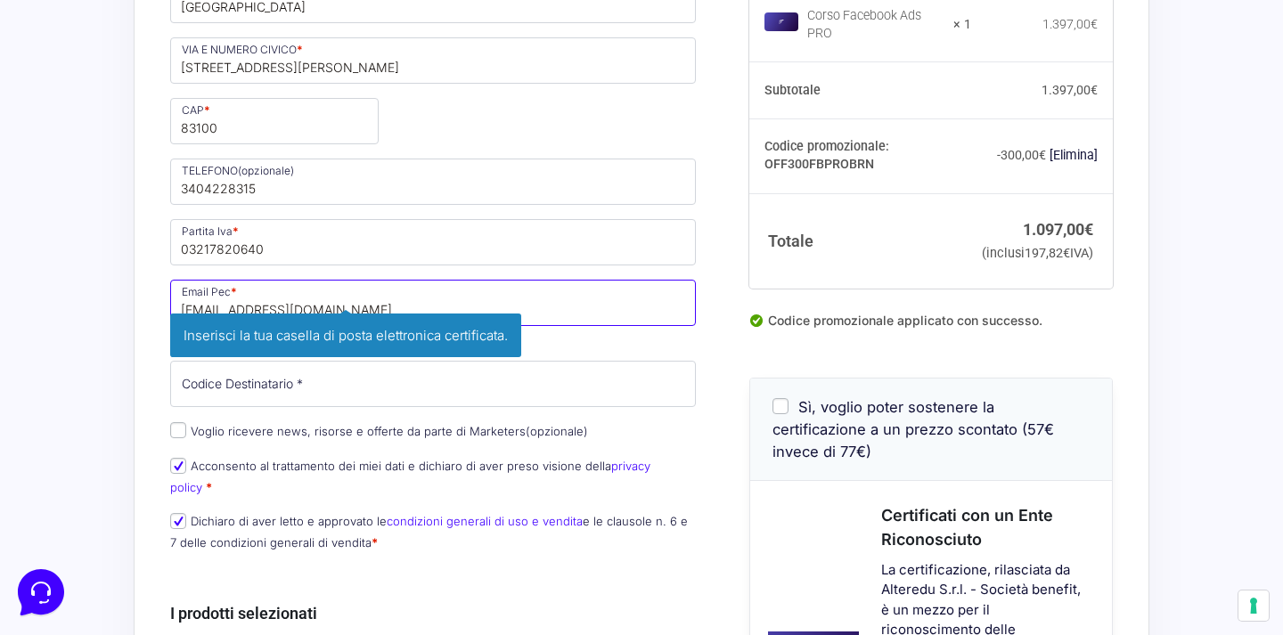
type input "nexorastudiosrl@pec.it"
click at [548, 271] on div "Nome * BRUNO Cognome * CASO Stato * Seleziona un Paese/una regione… Afghanistan…" at bounding box center [433, 96] width 538 height 936
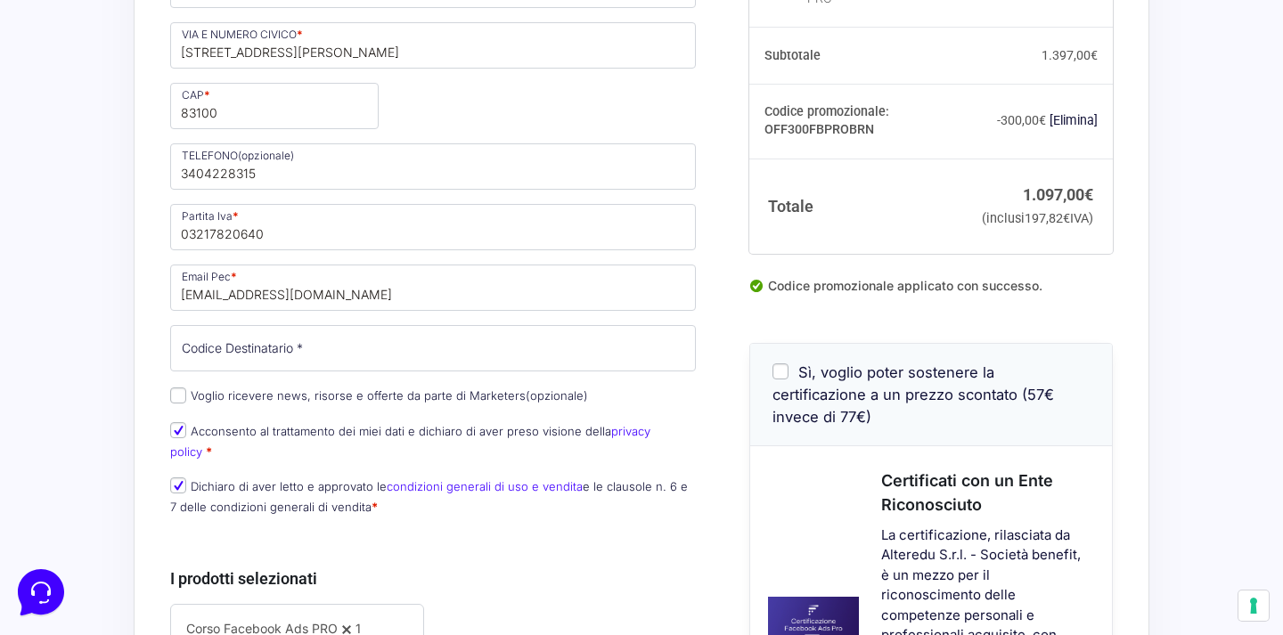
scroll to position [675, 0]
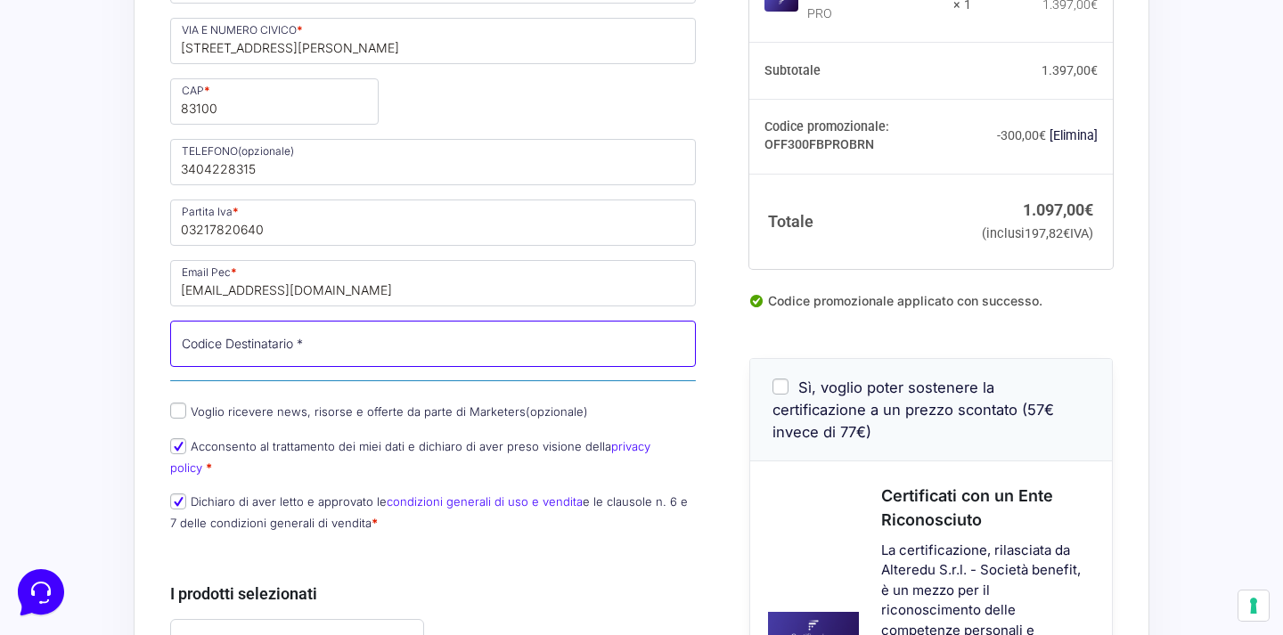
click at [362, 349] on input "Codice Destinatario *" at bounding box center [433, 344] width 526 height 46
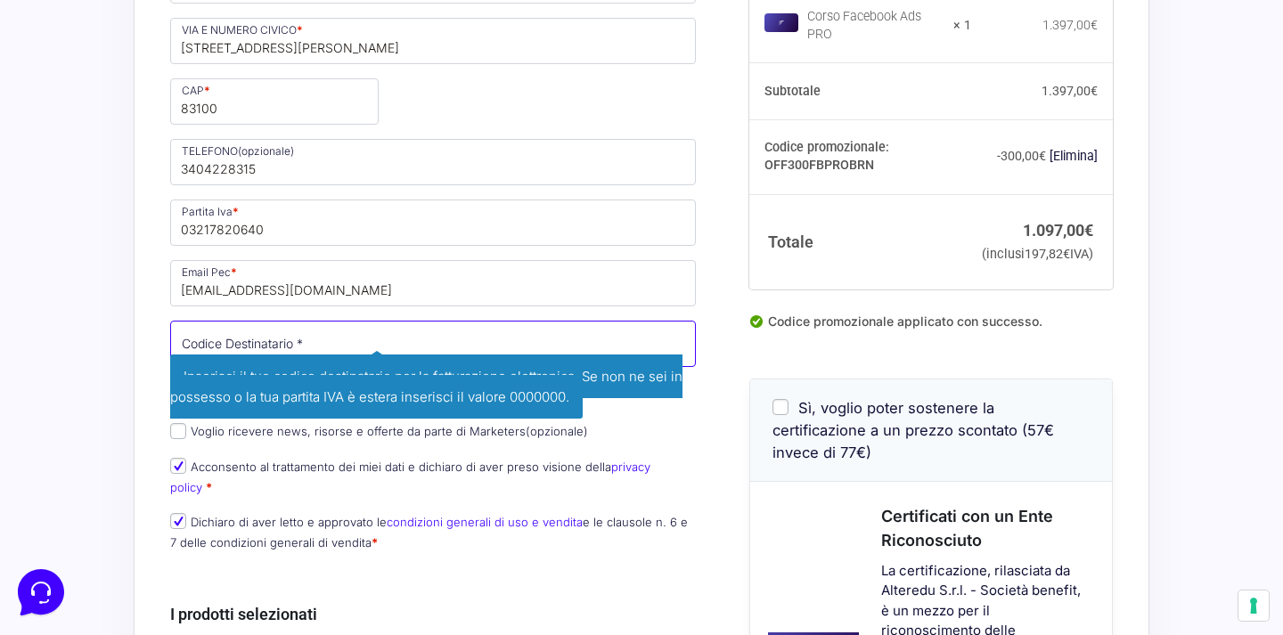
paste input "M5UXCR1"
type input "M5UXCR1"
click at [722, 364] on div "Informazioni Cliente Bentornato Bruno Caso ( bruno.caso97@gmail.com ) Dettagli …" at bounding box center [453, 400] width 566 height 1871
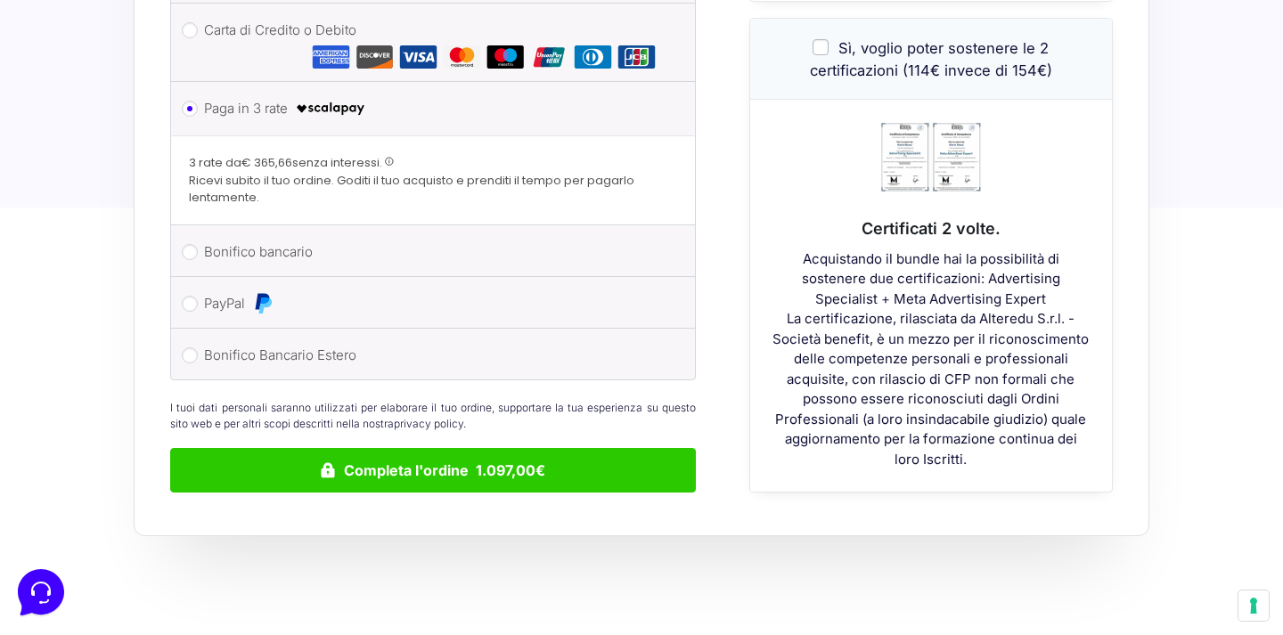
scroll to position [1480, 0]
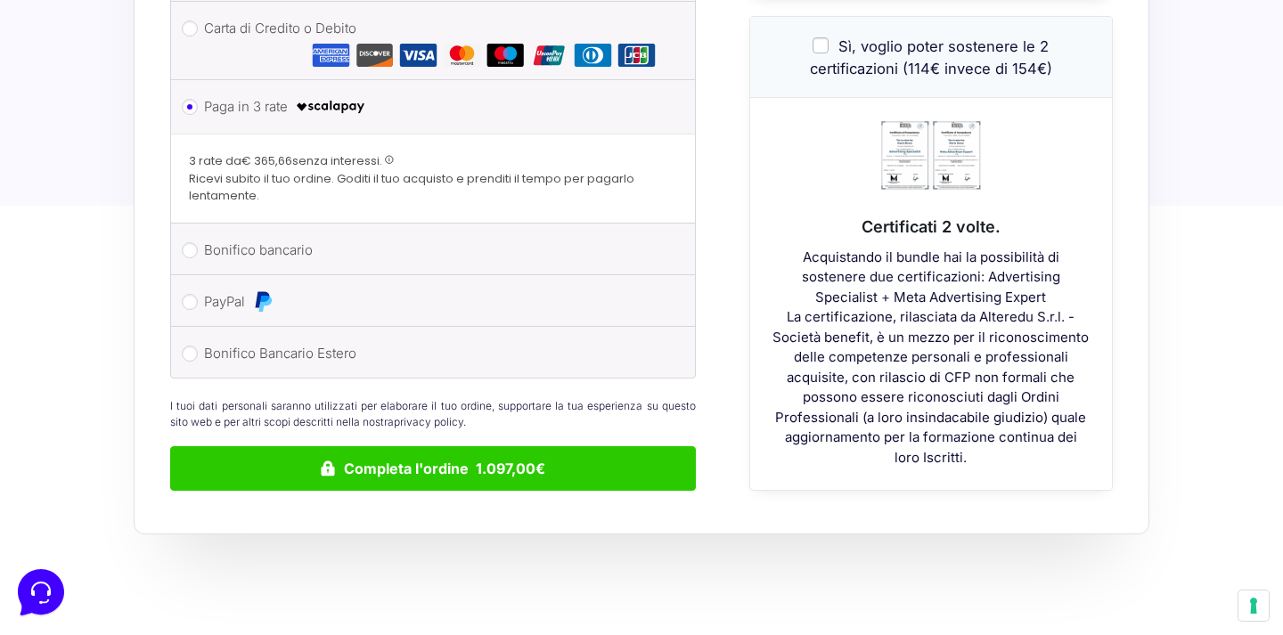
click at [190, 242] on input "Bonifico bancario" at bounding box center [190, 250] width 16 height 16
radio input "true"
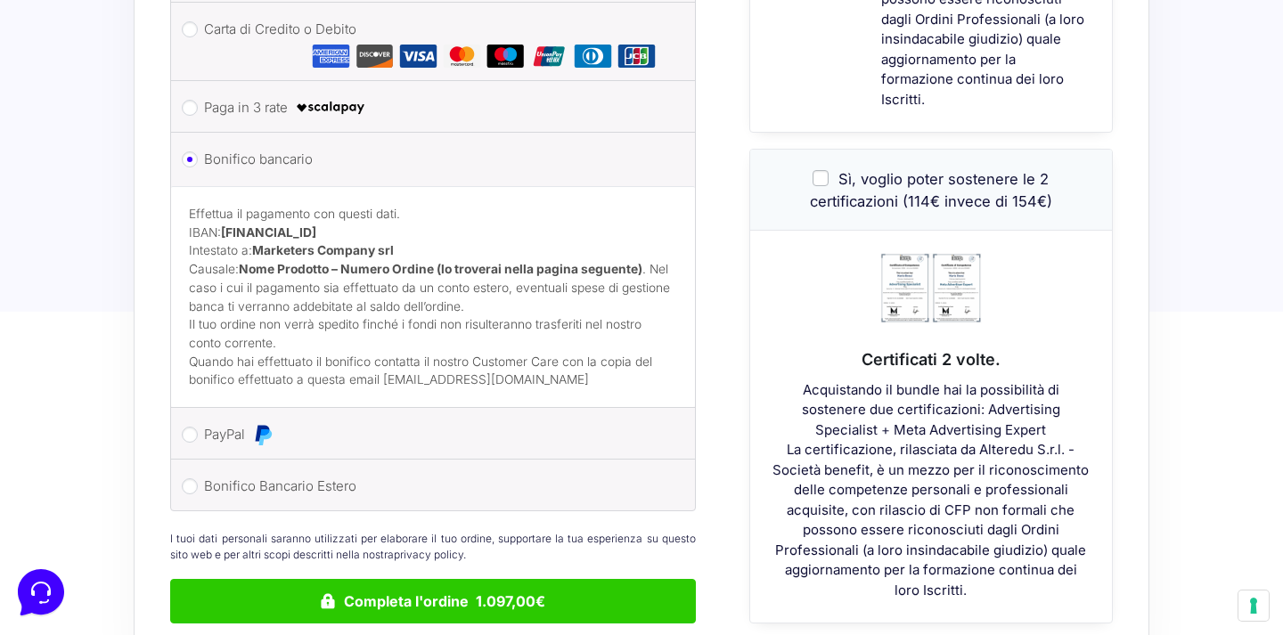
scroll to position [1485, 0]
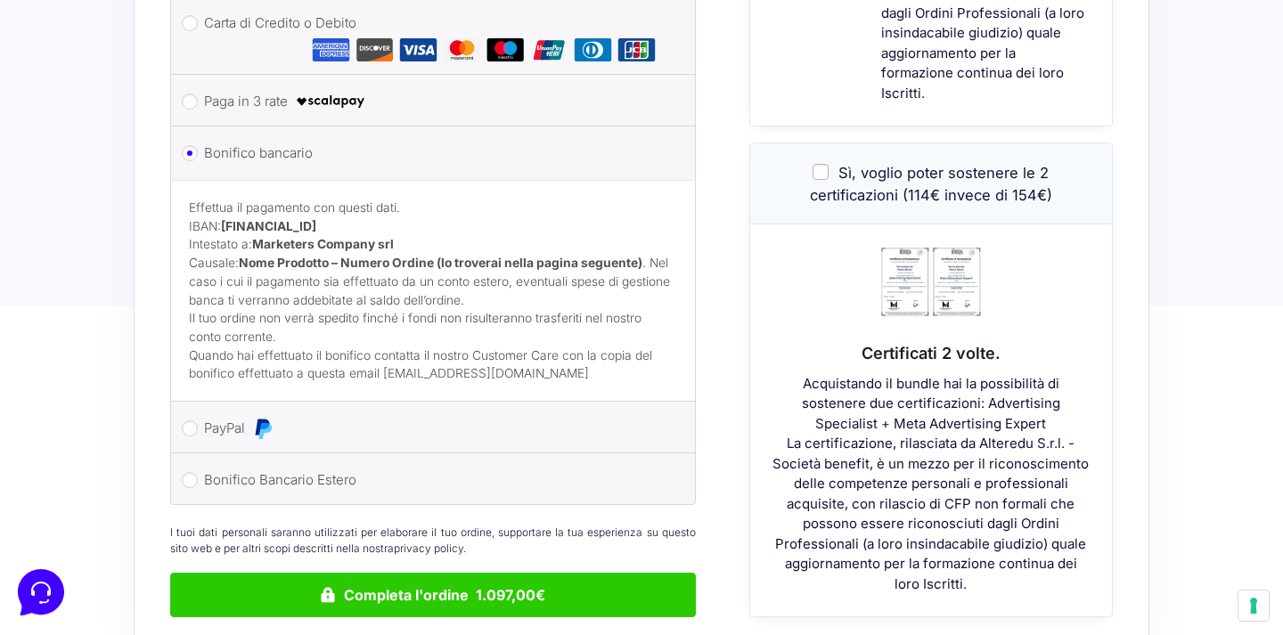
drag, startPoint x: 225, startPoint y: 206, endPoint x: 442, endPoint y: 208, distance: 217.4
click at [442, 208] on p "Effettua il pagamento con questi dati. IBAN: IT60T0200832650000104617588 Intest…" at bounding box center [433, 254] width 488 height 110
copy p "[FINANCIAL_ID]"
drag, startPoint x: 254, startPoint y: 221, endPoint x: 407, endPoint y: 216, distance: 153.3
click at [407, 216] on p "Effettua il pagamento con questi dati. IBAN: IT60T0200832650000104617588 Intest…" at bounding box center [433, 254] width 488 height 110
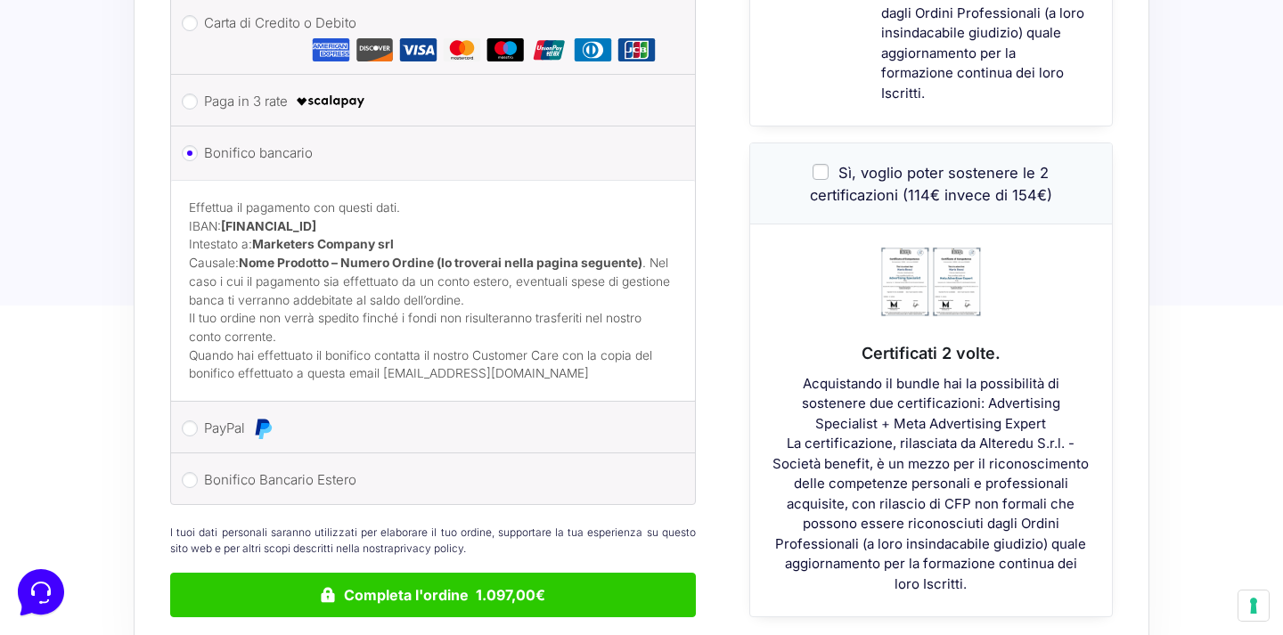
copy p "Marketers Company srl"
drag, startPoint x: 224, startPoint y: 202, endPoint x: 460, endPoint y: 201, distance: 236.1
click at [460, 201] on p "Effettua il pagamento con questi dati. IBAN: IT60T0200832650000104617588 Intest…" at bounding box center [433, 254] width 488 height 110
copy p "[FINANCIAL_ID]"
drag, startPoint x: 241, startPoint y: 242, endPoint x: 647, endPoint y: 240, distance: 405.4
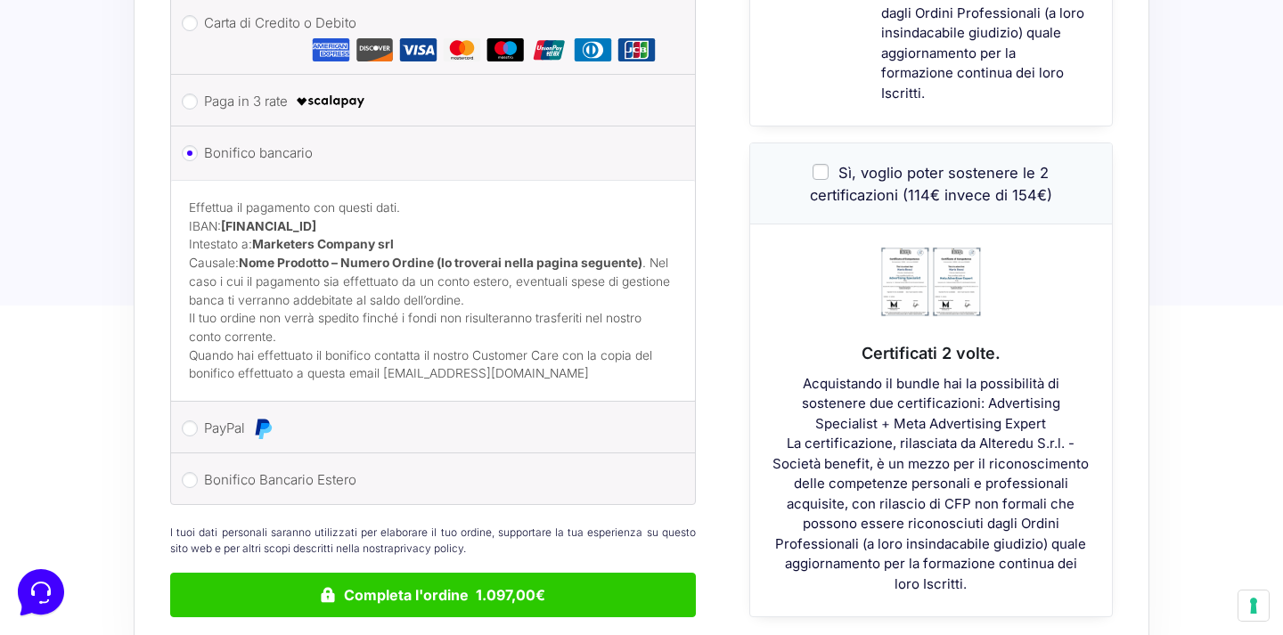
click at [647, 240] on p "Effettua il pagamento con questi dati. IBAN: IT60T0200832650000104617588 Intest…" at bounding box center [433, 254] width 488 height 110
click at [695, 159] on ul "Apple Pay Usa i tuoi metodi di pagamento preferiti con Apple Pay Carta di Credi…" at bounding box center [433, 224] width 526 height 561
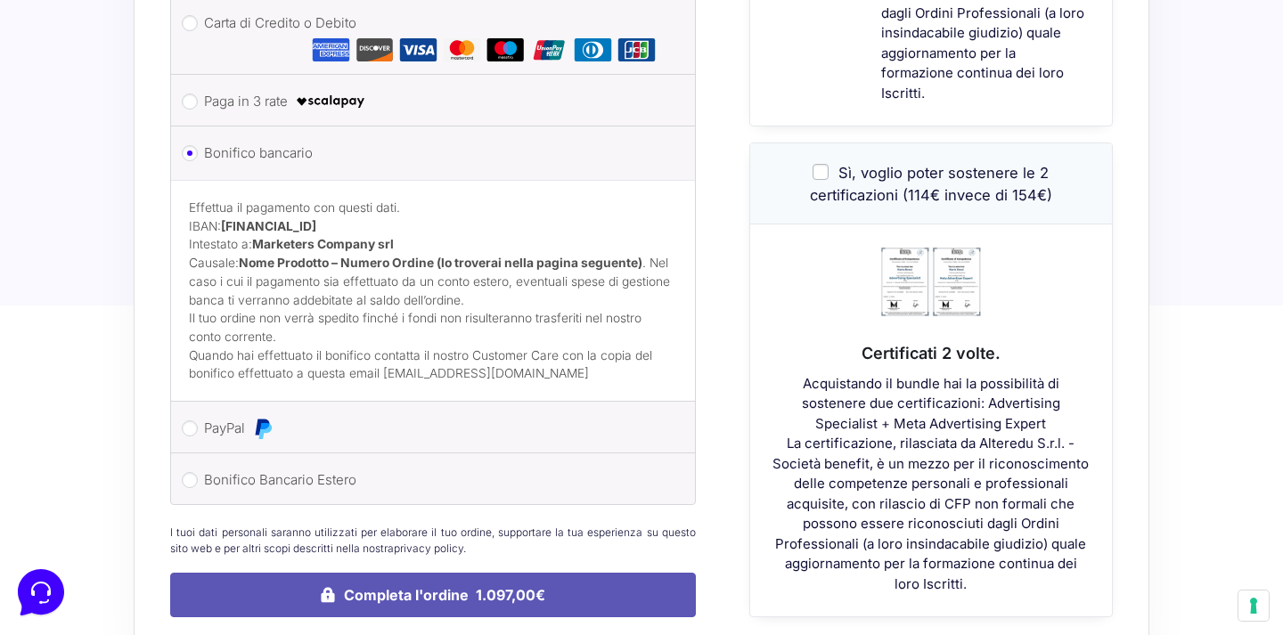
click at [486, 573] on button "Completa l'ordine 1.097,00€" at bounding box center [433, 595] width 526 height 45
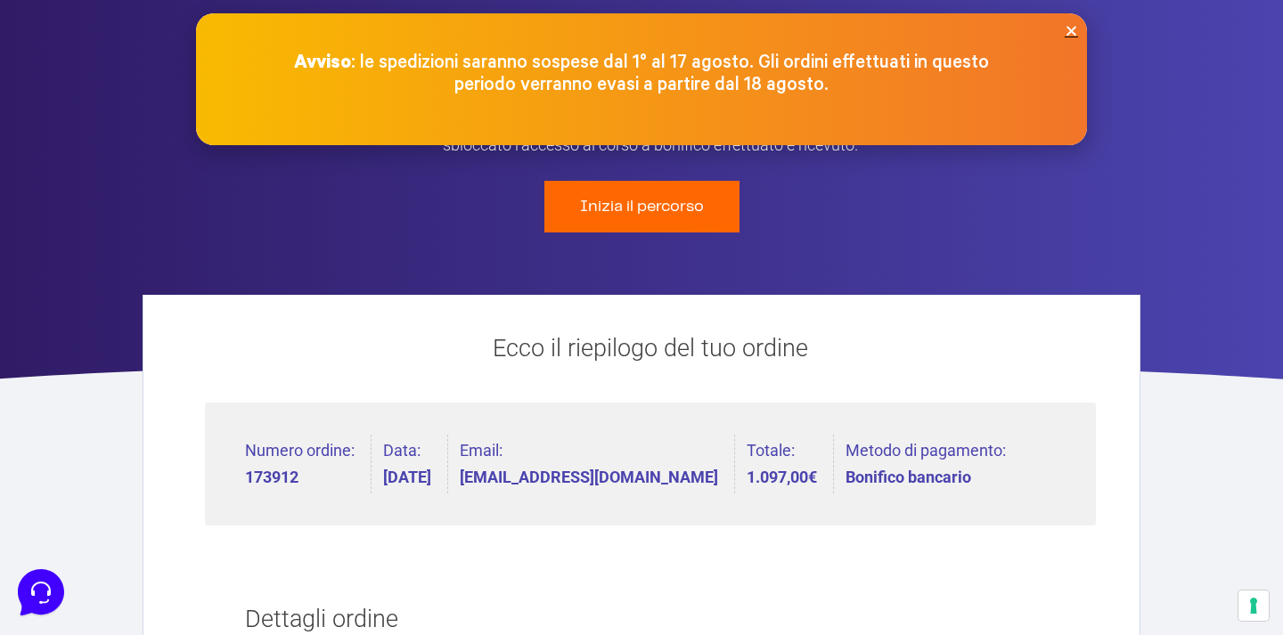
scroll to position [173, 0]
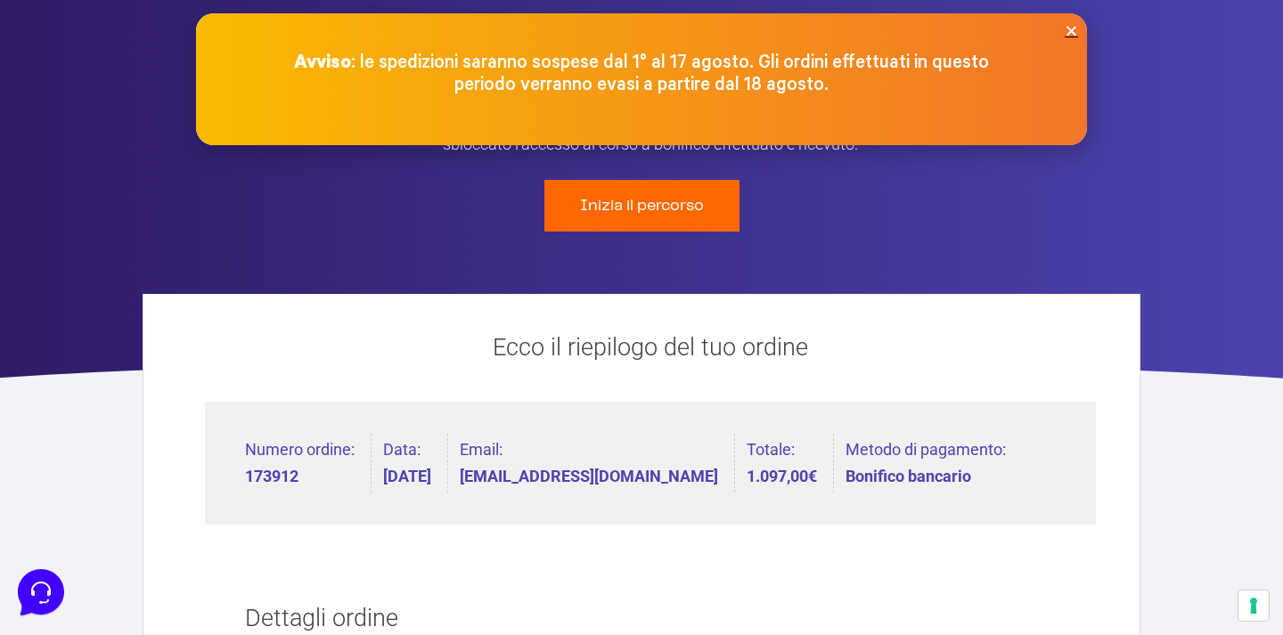
click at [276, 469] on strong "173912" at bounding box center [300, 477] width 110 height 16
copy strong "173912"
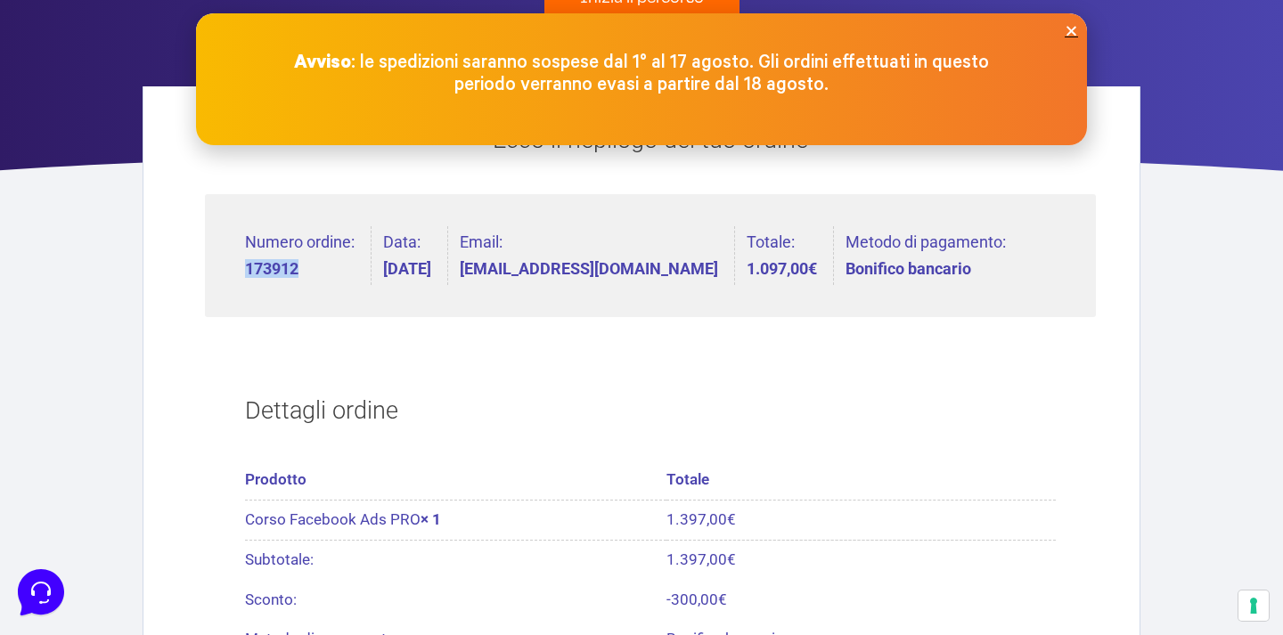
scroll to position [383, 0]
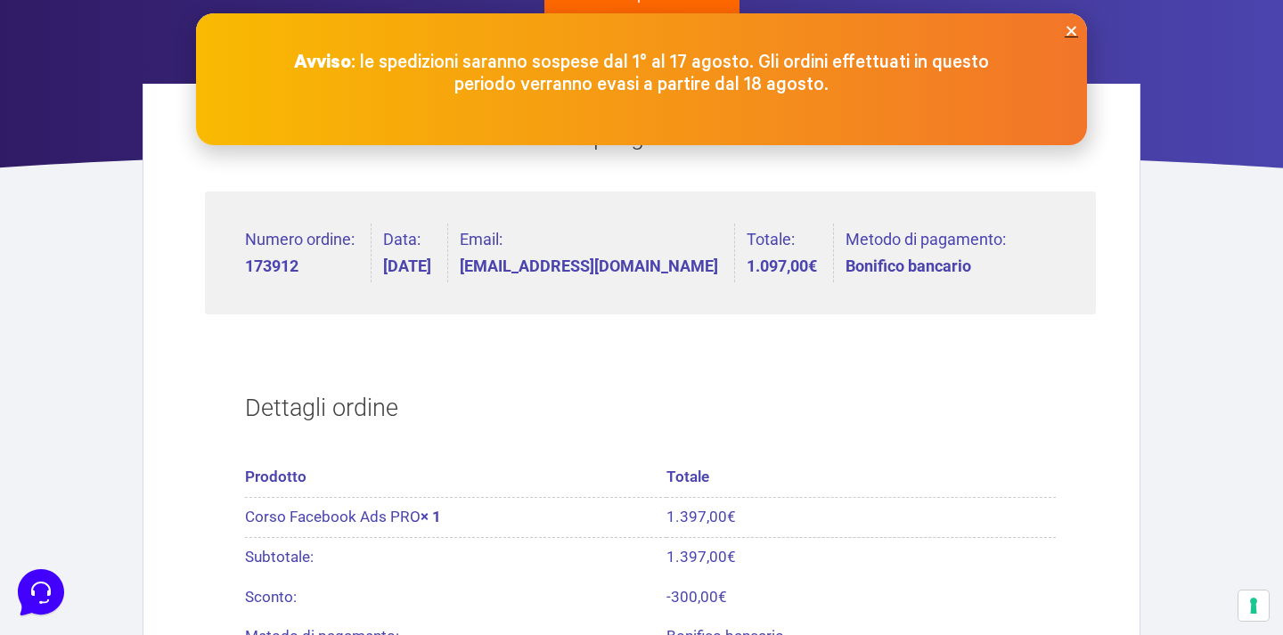
click at [268, 259] on strong "173912" at bounding box center [300, 266] width 110 height 16
copy strong "173912"
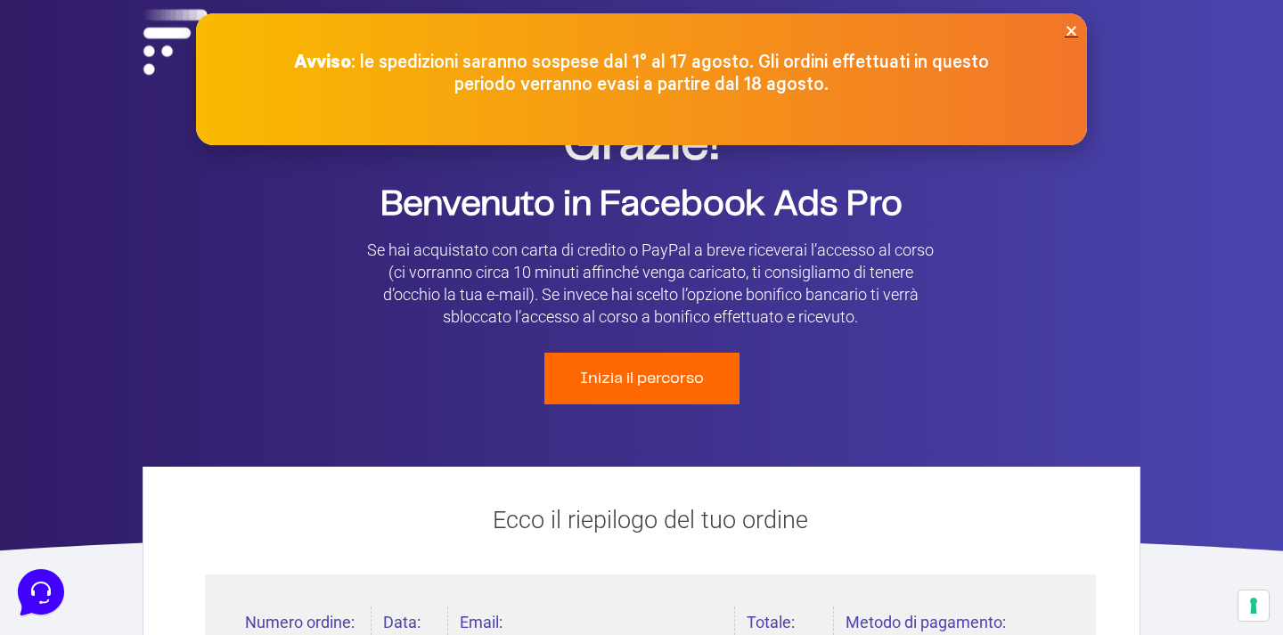
scroll to position [0, 0]
click at [681, 364] on link "Inizia il percorso" at bounding box center [641, 378] width 176 height 46
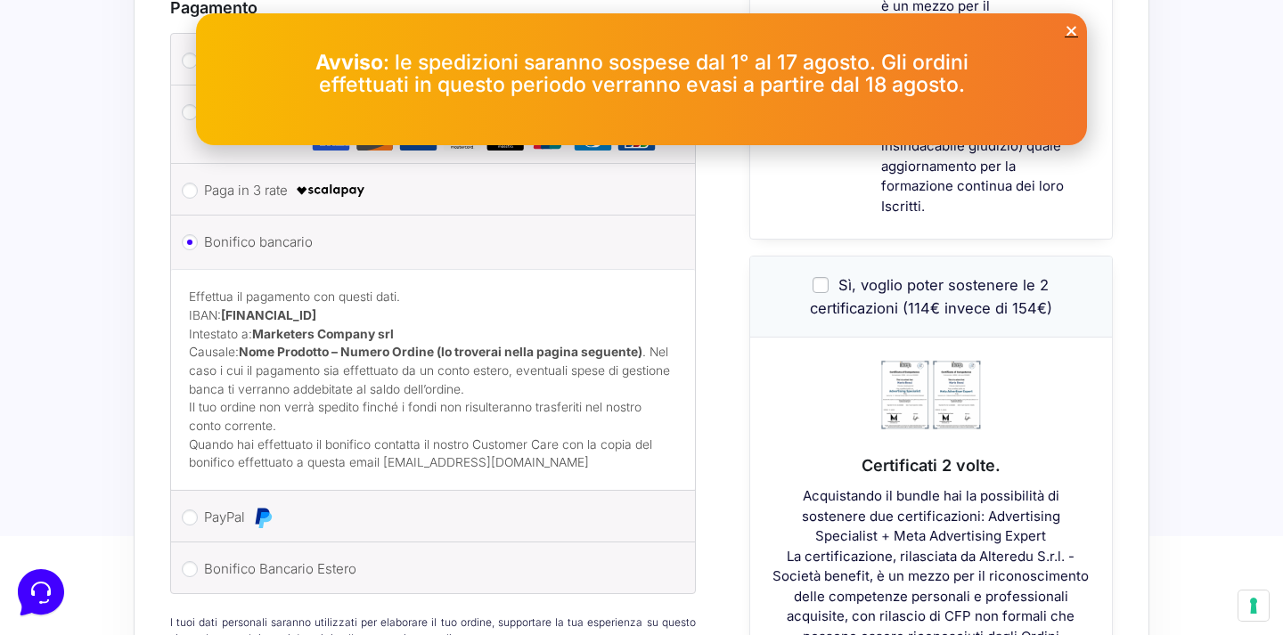
scroll to position [771, 0]
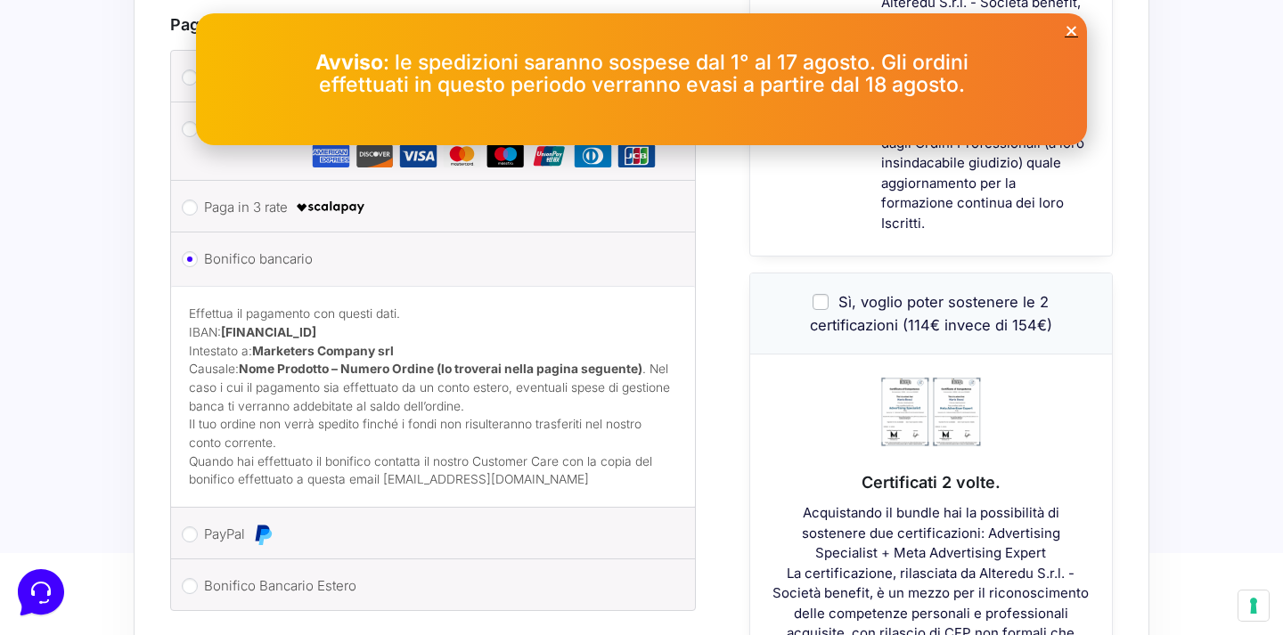
click at [225, 325] on strong "IT60T0200832650000104617588" at bounding box center [268, 332] width 95 height 14
drag, startPoint x: 256, startPoint y: 325, endPoint x: 502, endPoint y: 325, distance: 245.9
click at [502, 325] on p "Effettua il pagamento con questi dati. IBAN: IT60T0200832650000104617588 Intest…" at bounding box center [433, 360] width 488 height 110
copy p "Marketers Company srl"
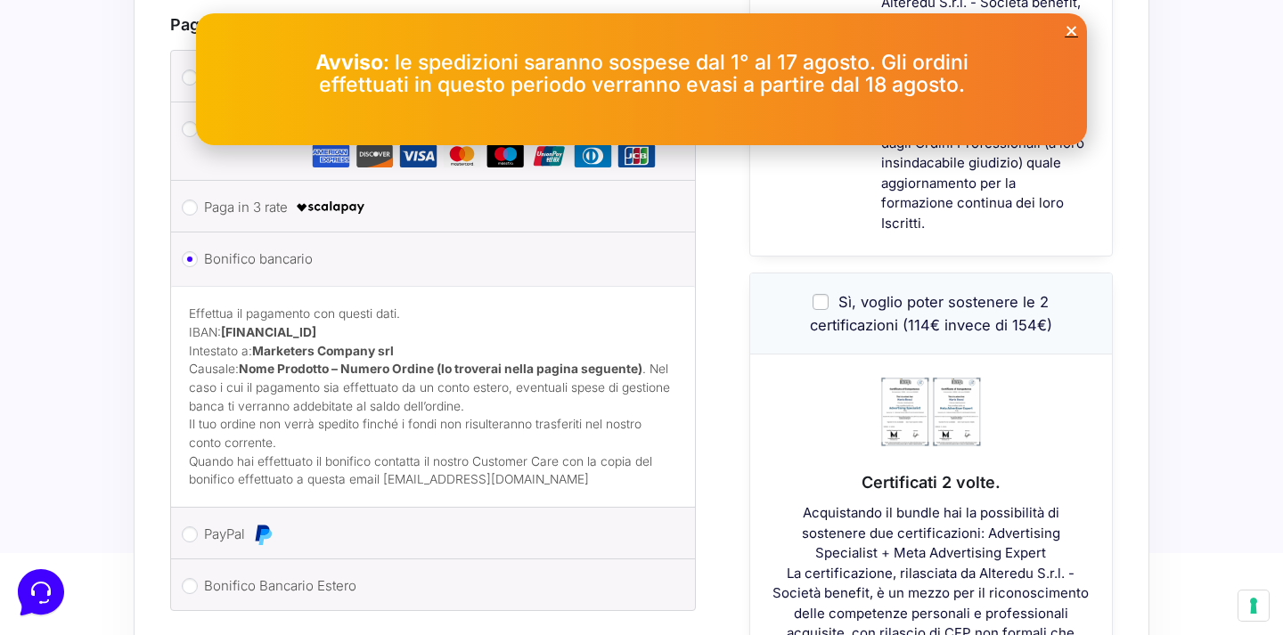
click at [316, 325] on strong "[FINANCIAL_ID]" at bounding box center [268, 332] width 95 height 14
copy strong "[FINANCIAL_ID]"
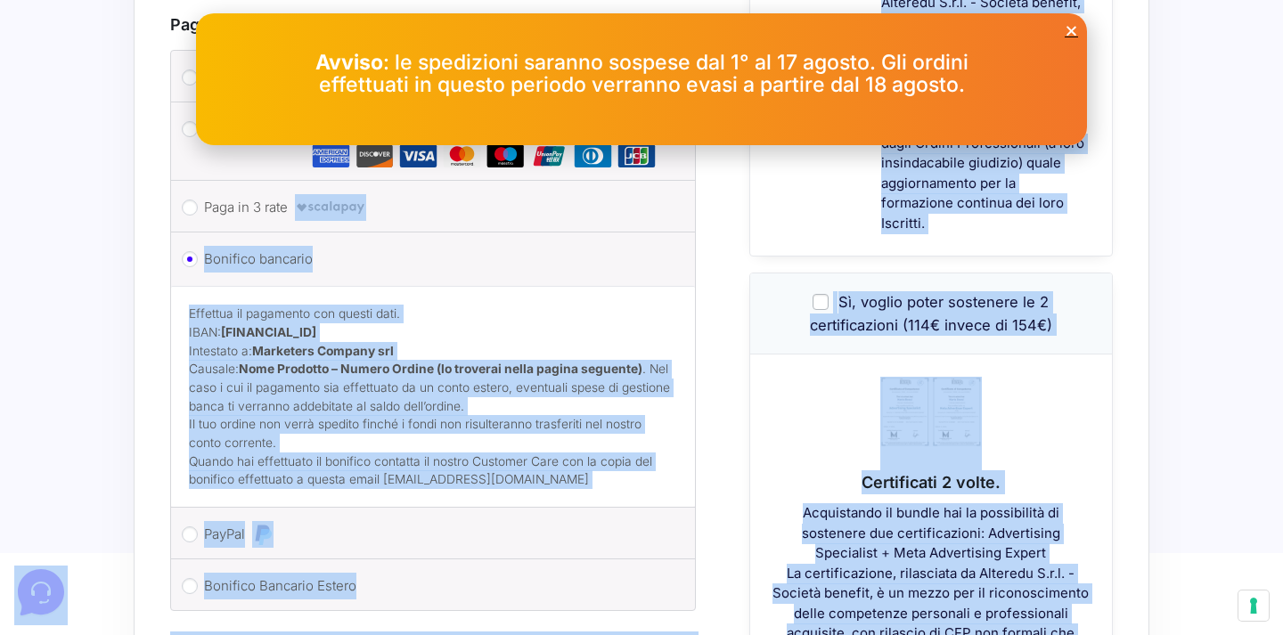
drag, startPoint x: 650, startPoint y: 175, endPoint x: 711, endPoint y: 18, distance: 168.4
click at [711, 18] on body "Acquisti Protetti Reso Gratuito Pagamenti Flessibili Riepilogo Ordine 1.397,00 …" at bounding box center [641, 113] width 1283 height 1768
